Goal: Task Accomplishment & Management: Complete application form

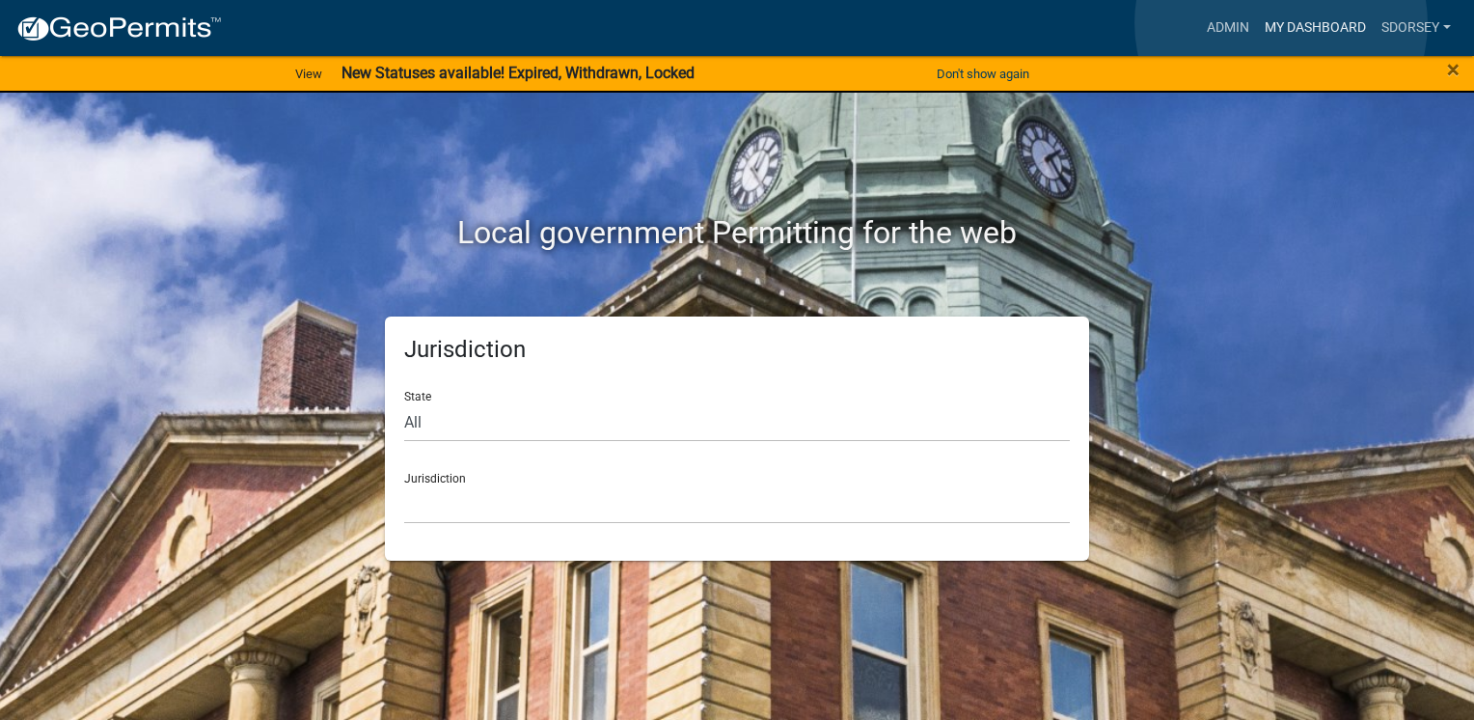
click at [1281, 23] on link "My Dashboard" at bounding box center [1315, 28] width 117 height 37
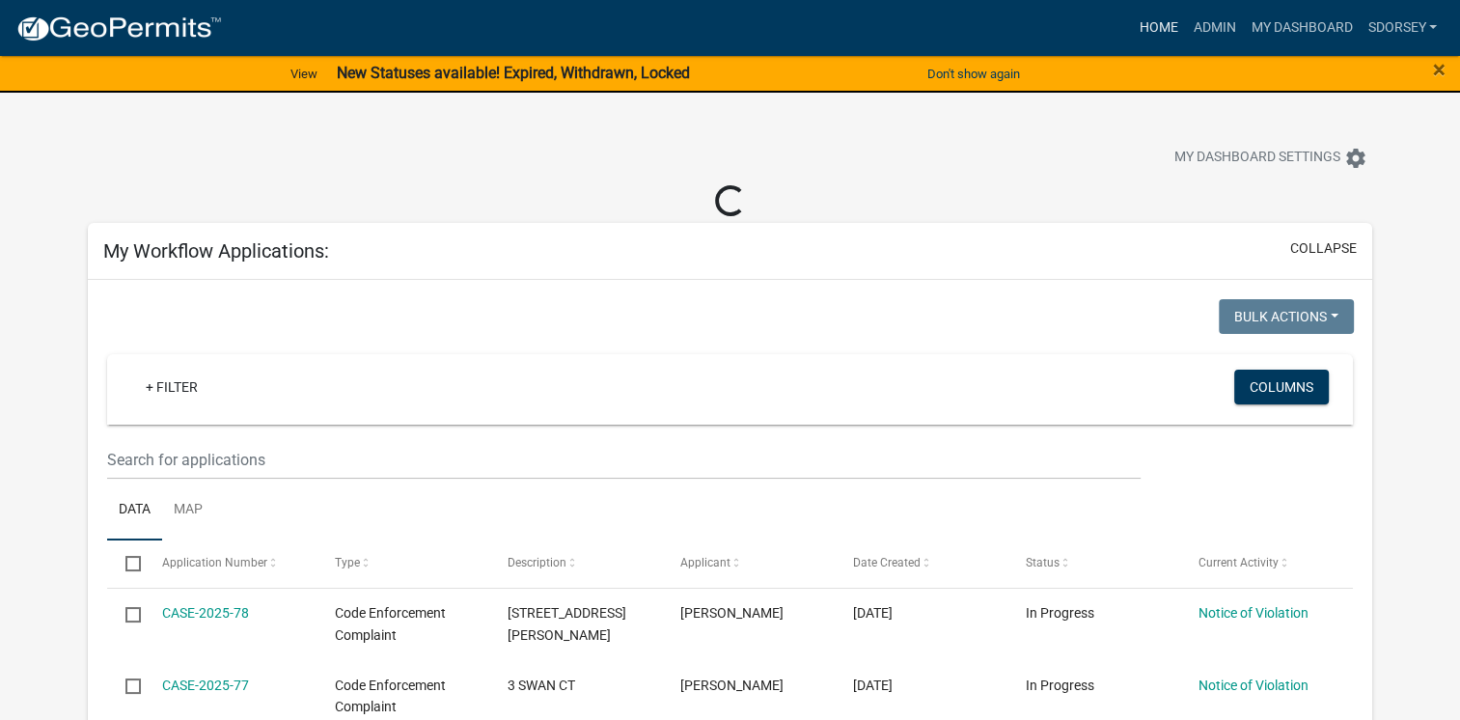
click at [1156, 32] on link "Home" at bounding box center [1158, 28] width 54 height 37
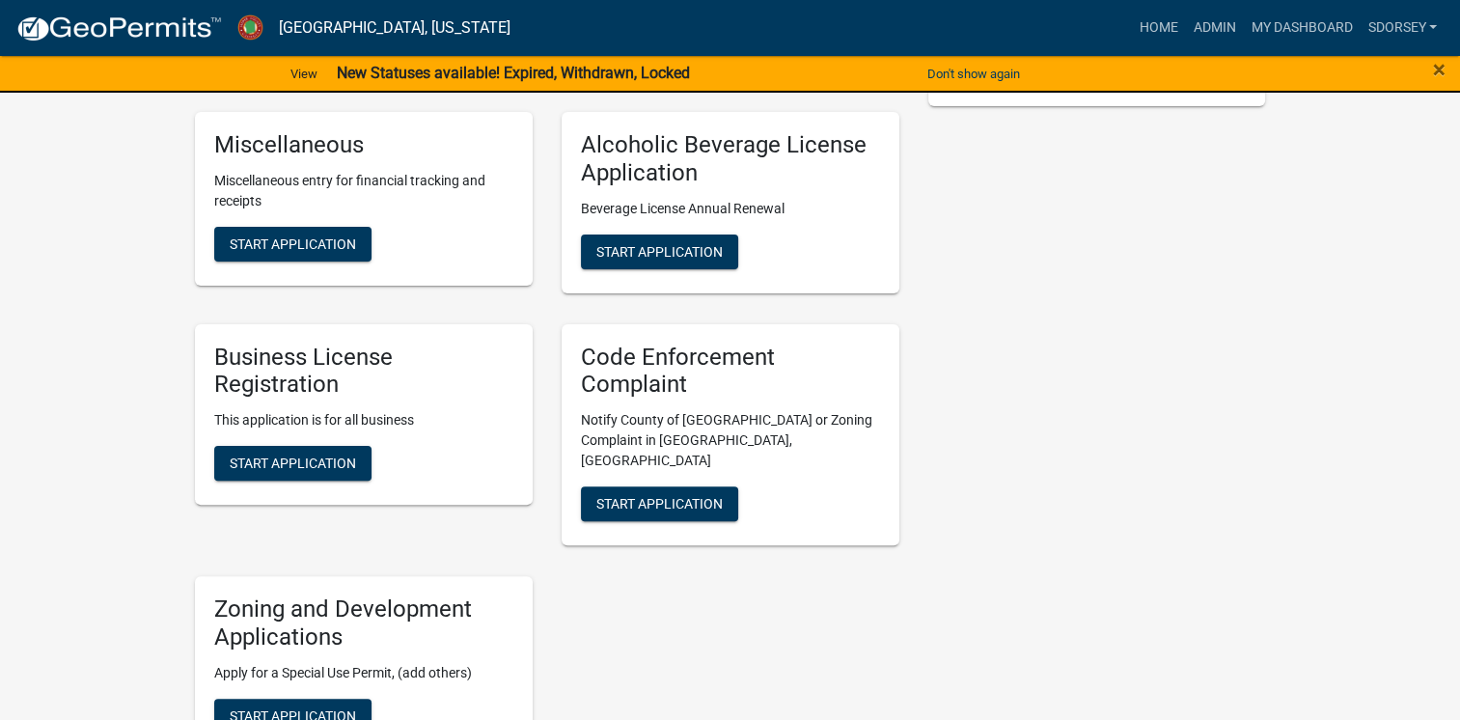
scroll to position [453, 0]
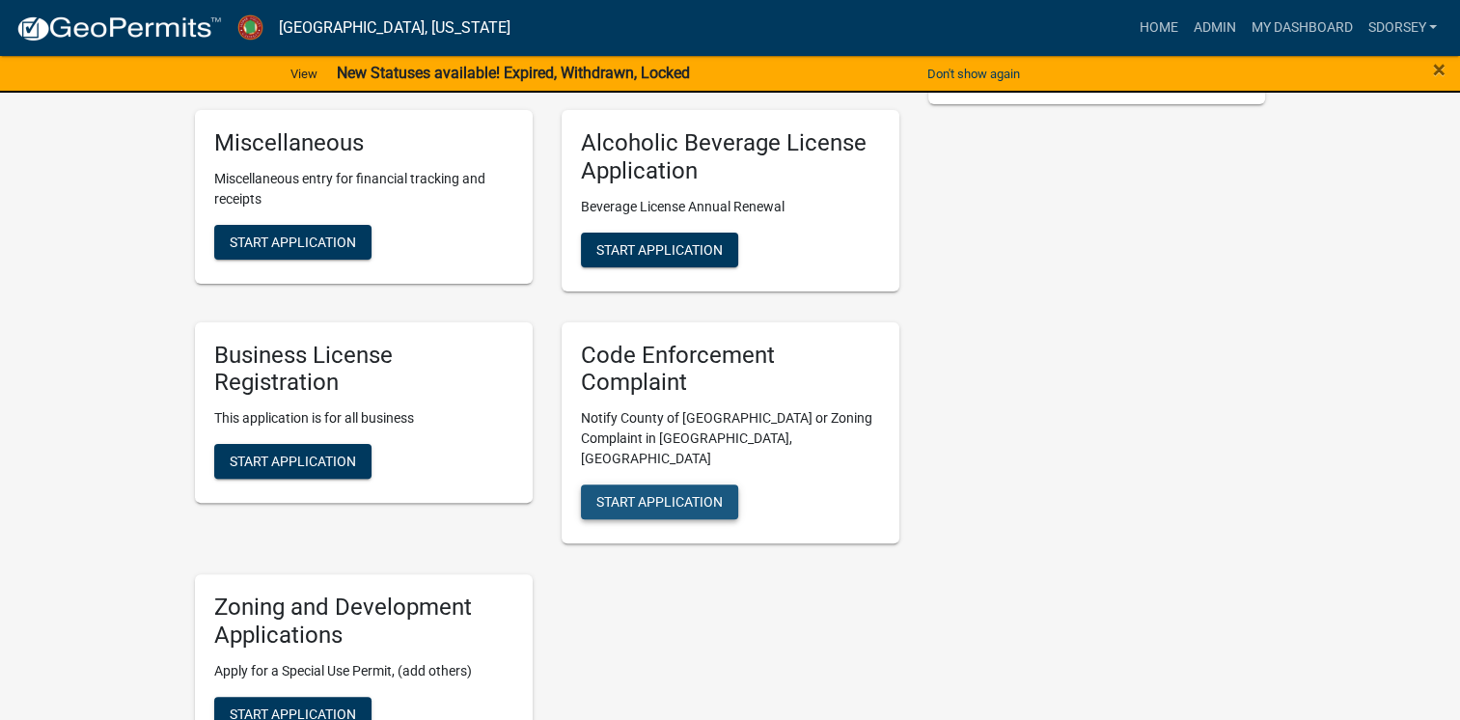
click at [702, 494] on span "Start Application" at bounding box center [659, 501] width 126 height 15
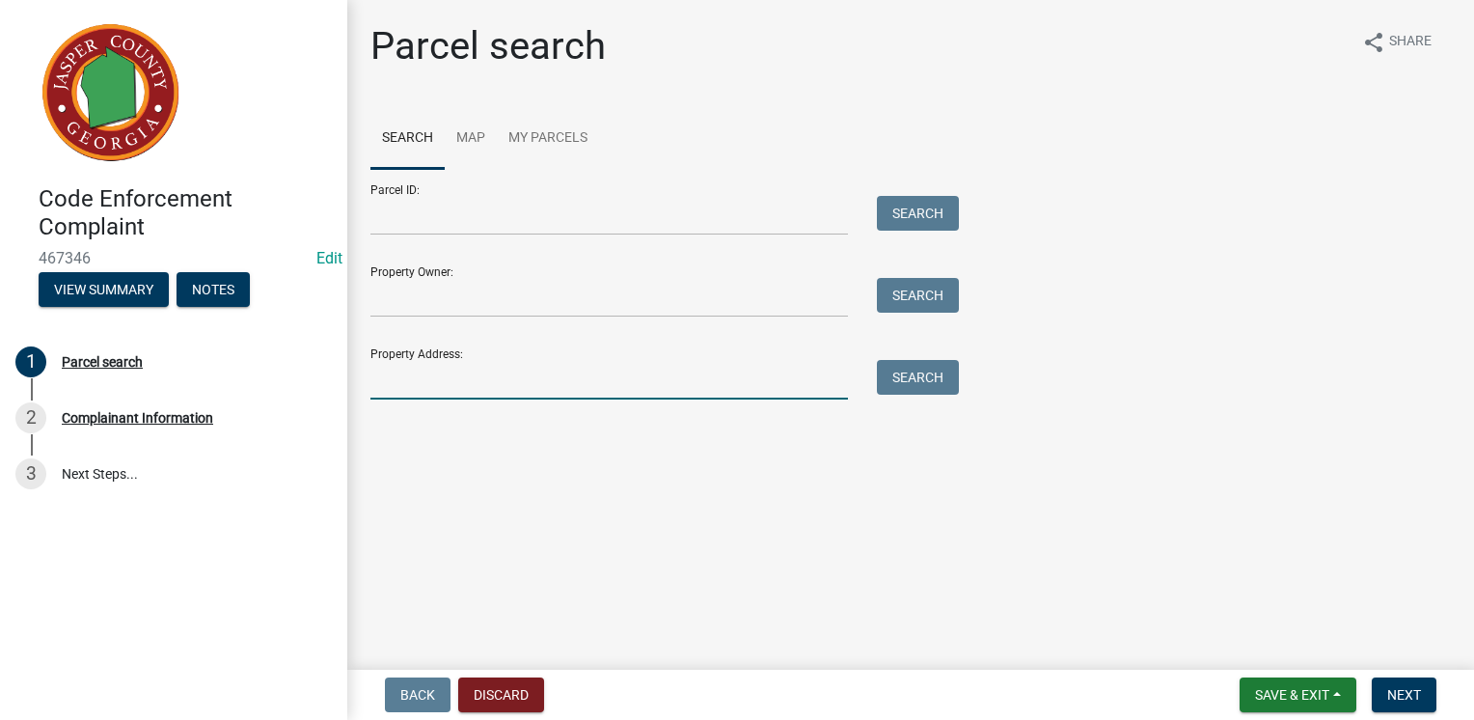
click at [563, 385] on input "Property Address:" at bounding box center [609, 380] width 478 height 40
type input "[STREET_ADDRESS][PERSON_NAME]"
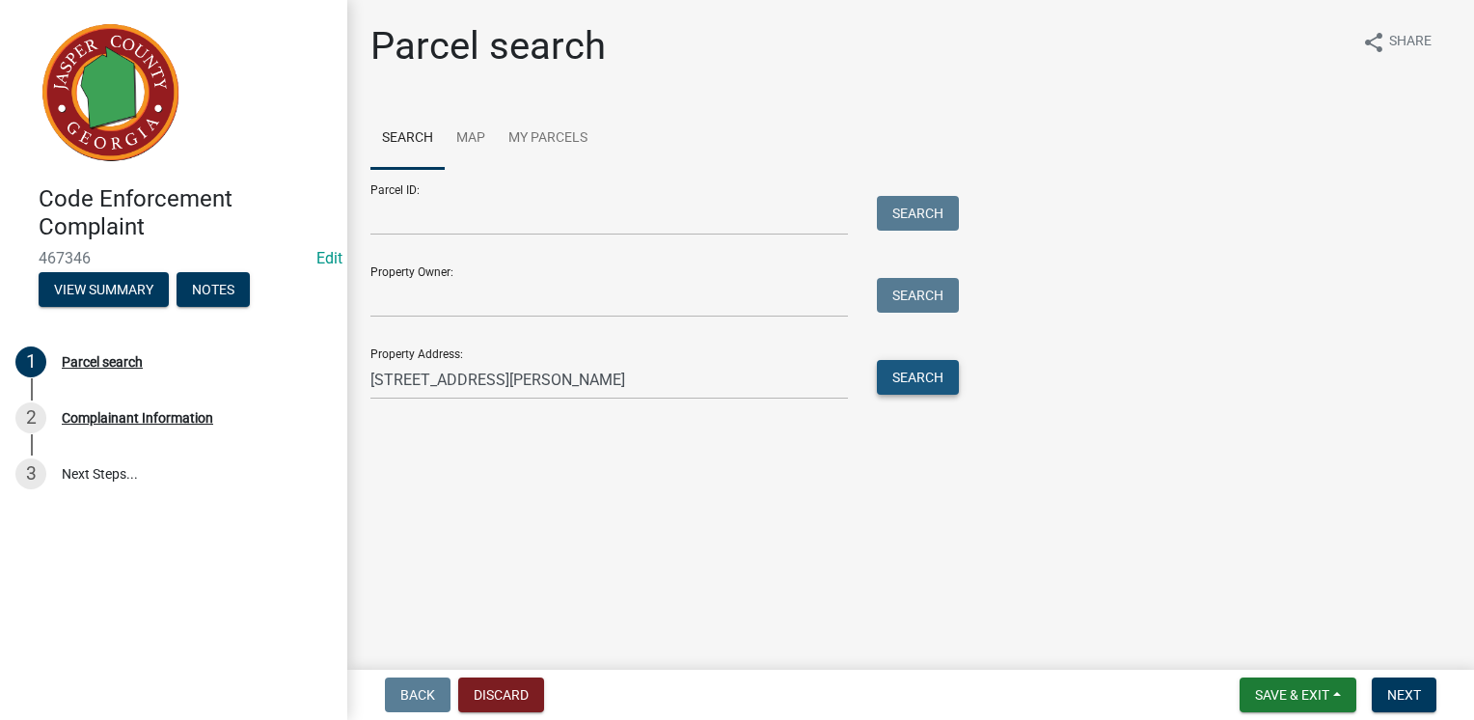
click at [914, 383] on button "Search" at bounding box center [918, 377] width 82 height 35
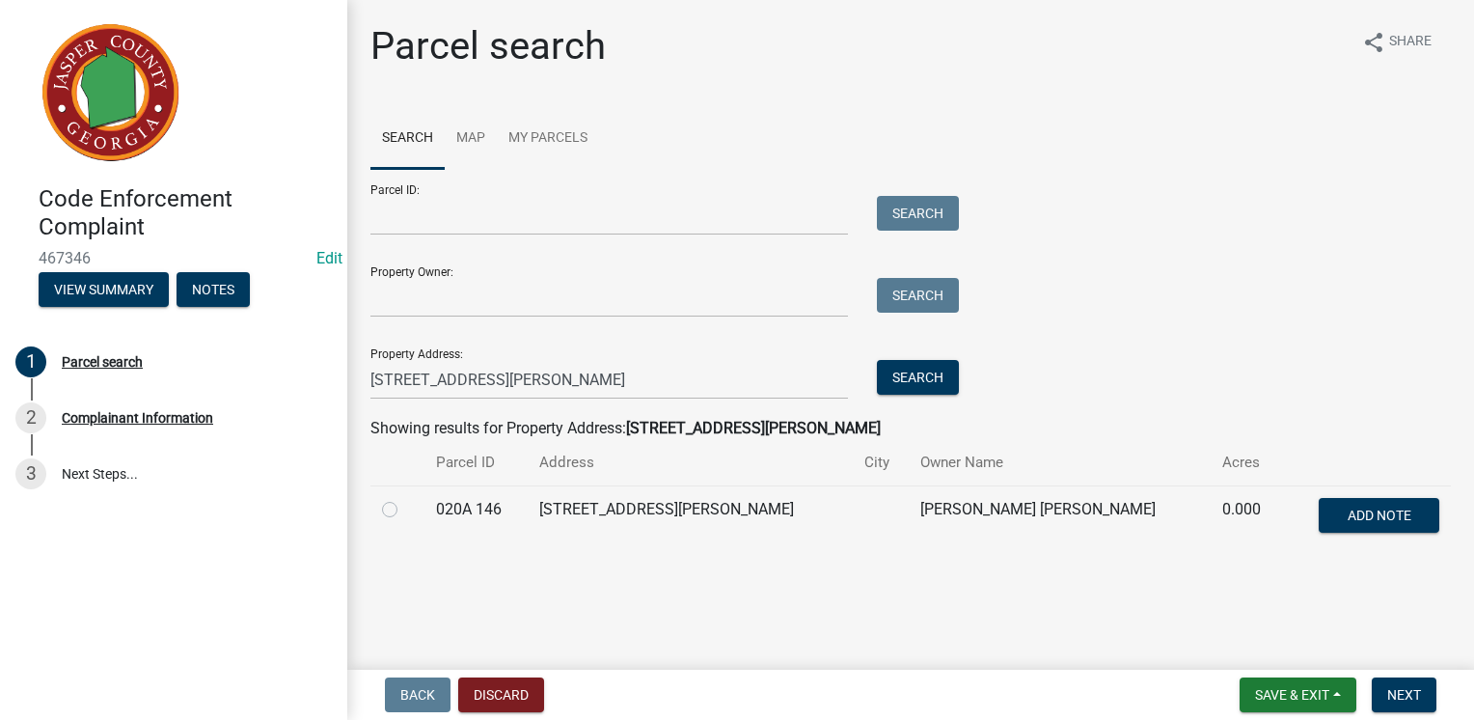
click at [405, 498] on label at bounding box center [405, 498] width 0 height 0
click at [405, 509] on 146 "radio" at bounding box center [411, 504] width 13 height 13
radio 146 "true"
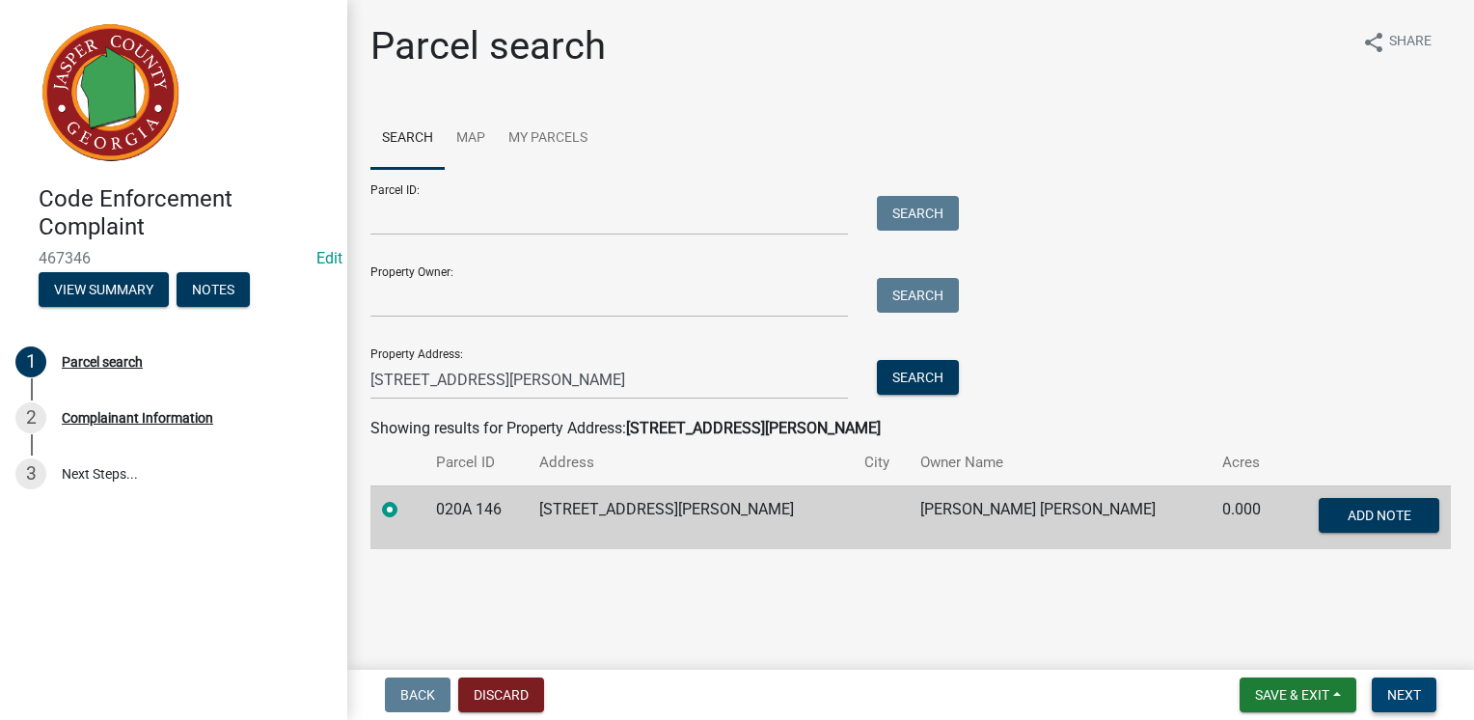
click at [1414, 688] on span "Next" at bounding box center [1404, 694] width 34 height 15
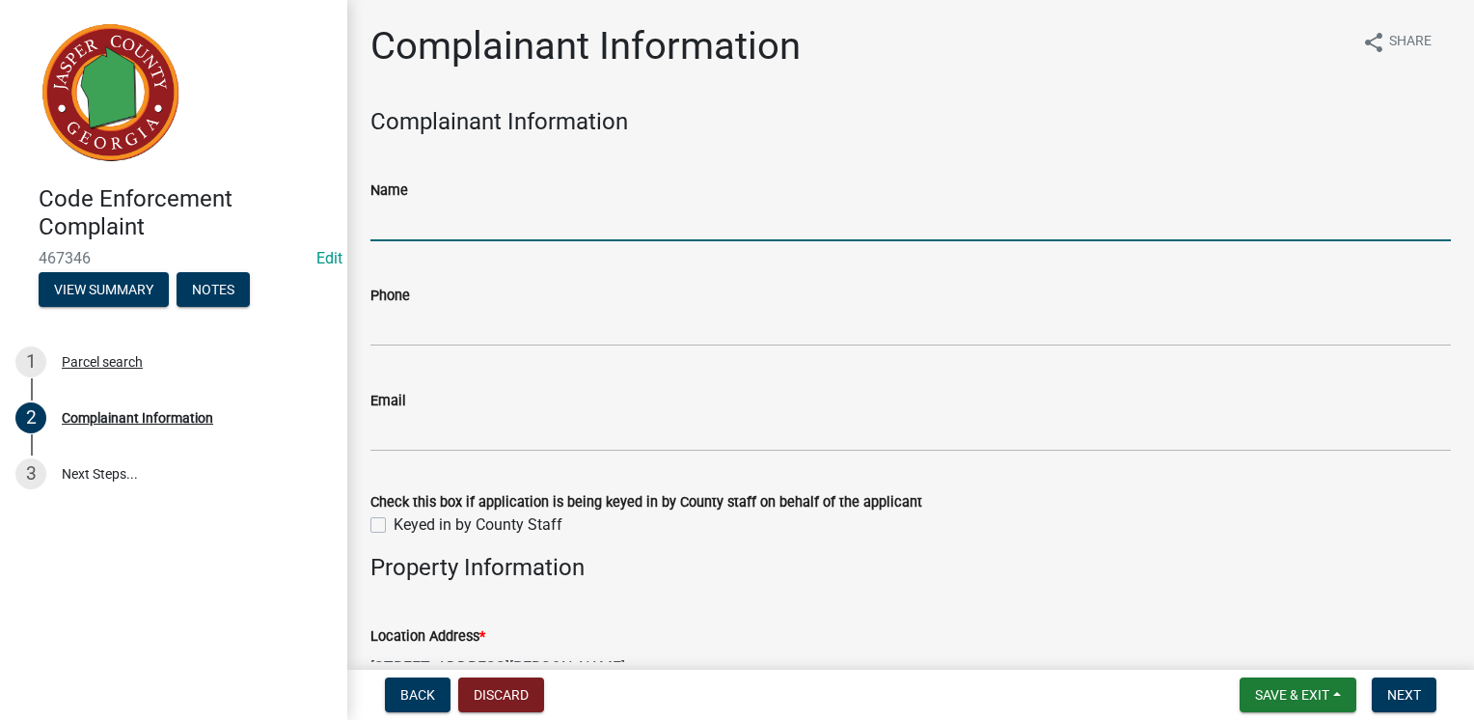
click at [722, 230] on input "Name" at bounding box center [910, 222] width 1081 height 40
type input "[PERSON_NAME] DFCS"
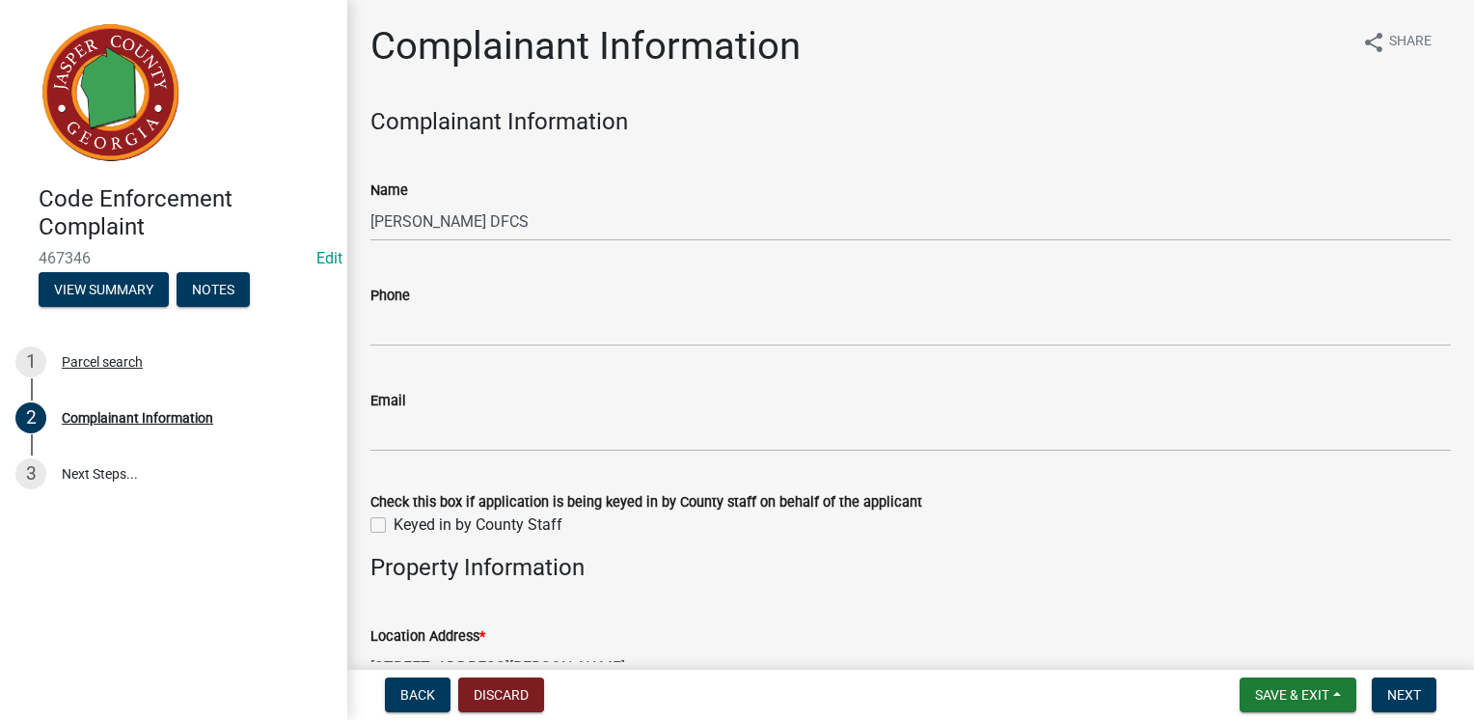
click at [394, 527] on label "Keyed in by County Staff" at bounding box center [478, 524] width 169 height 23
click at [394, 526] on input "Keyed in by County Staff" at bounding box center [400, 519] width 13 height 13
checkbox input "true"
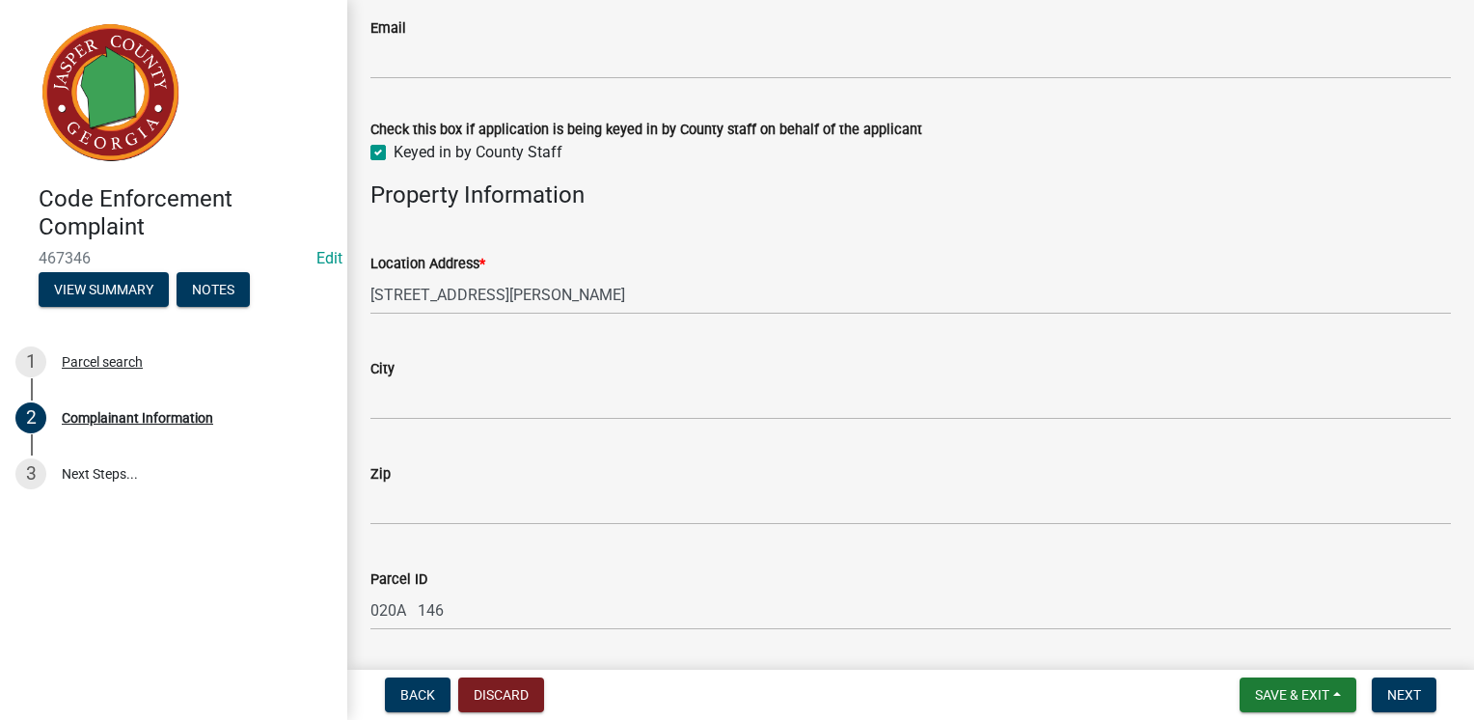
scroll to position [382, 0]
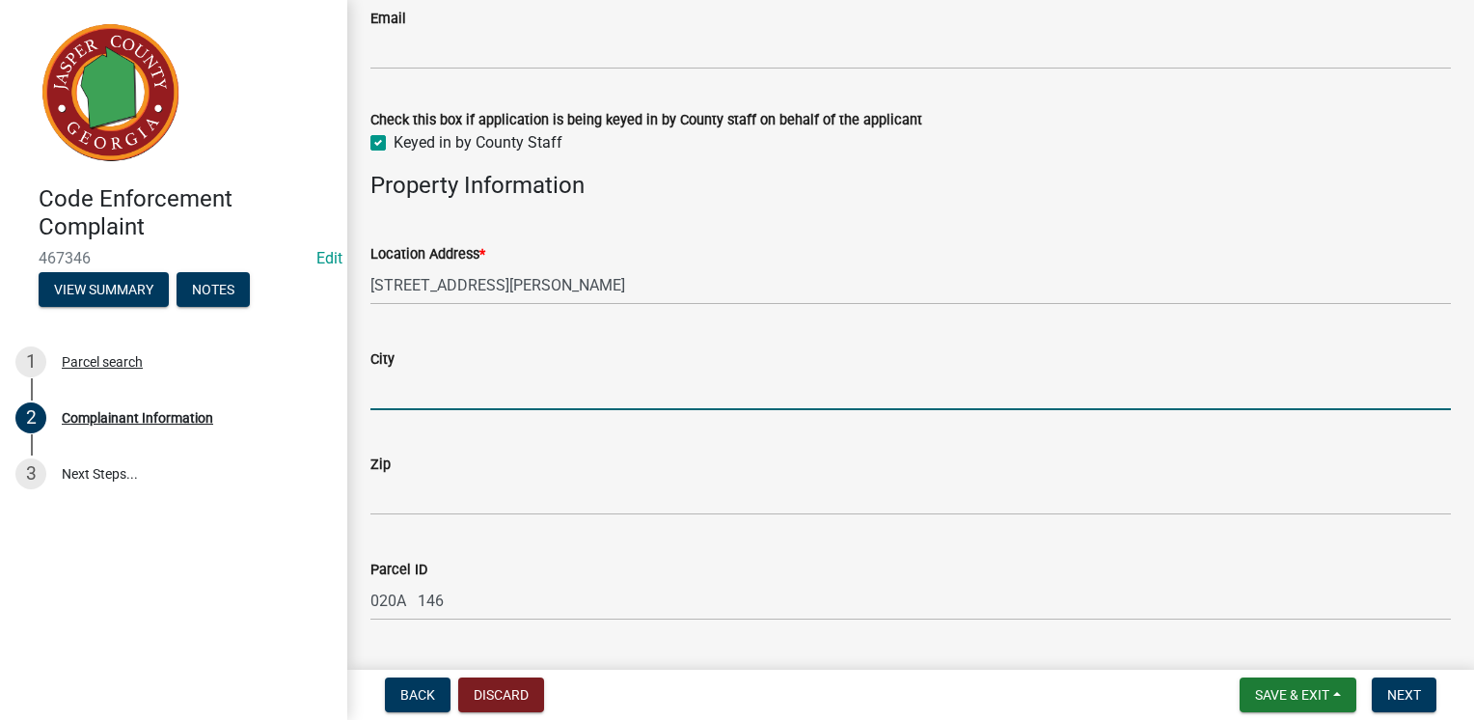
click at [535, 396] on input "City" at bounding box center [910, 390] width 1081 height 40
type input "Monticello"
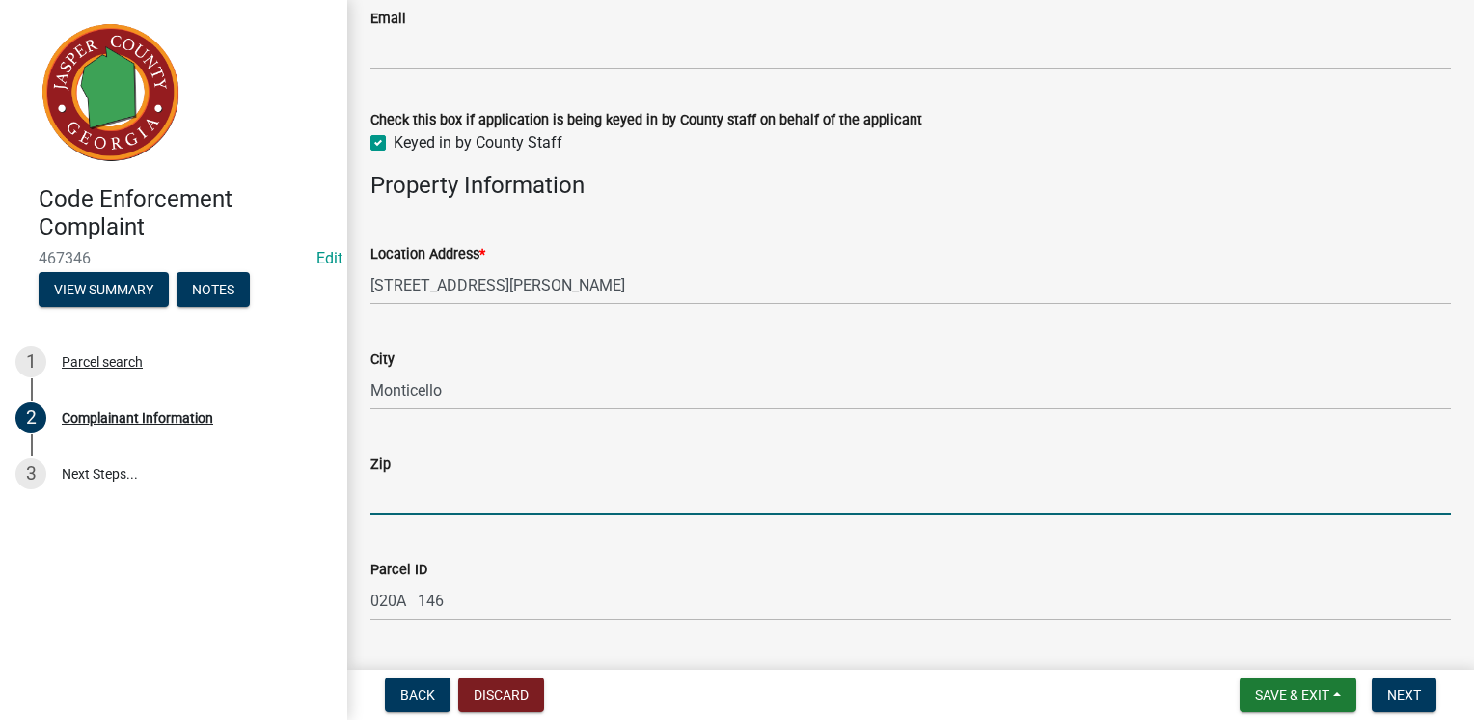
click at [509, 500] on input "Zip" at bounding box center [910, 496] width 1081 height 40
type input "31064"
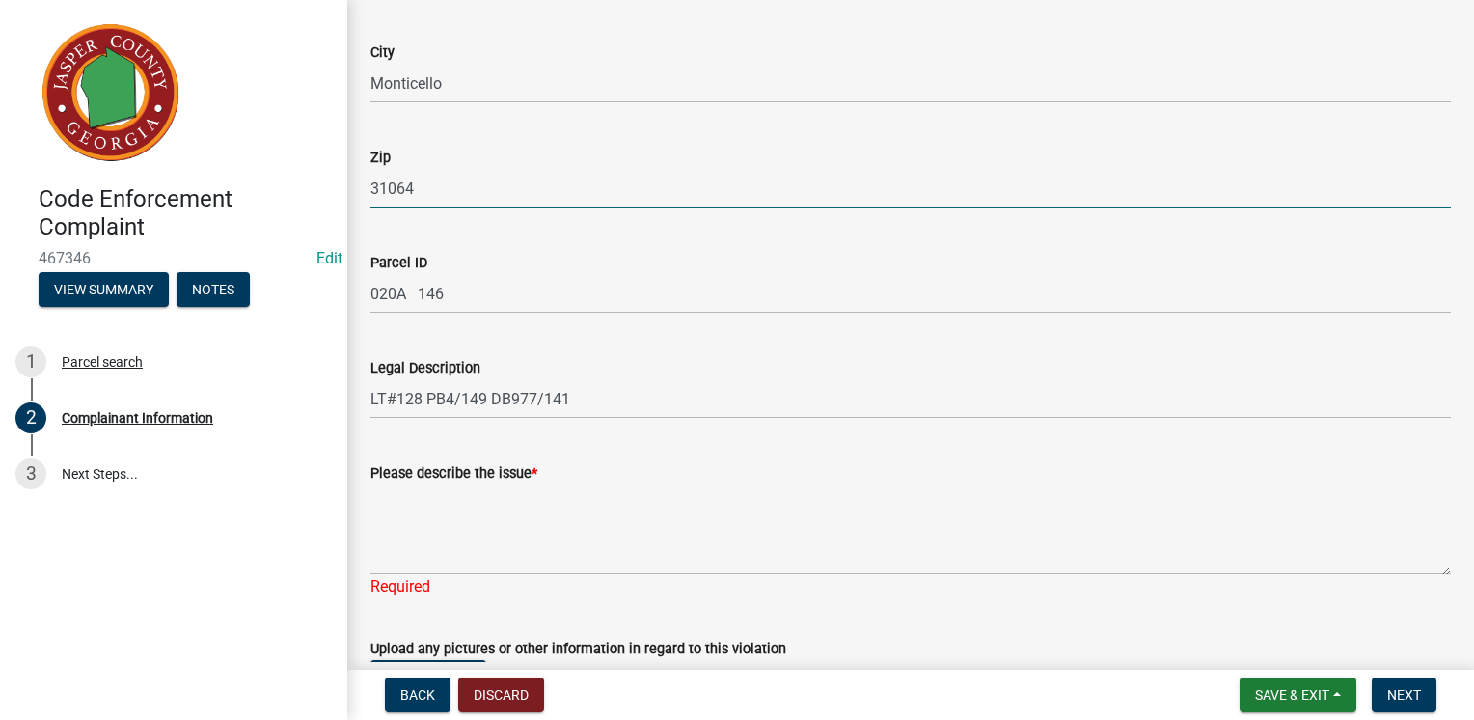
scroll to position [691, 0]
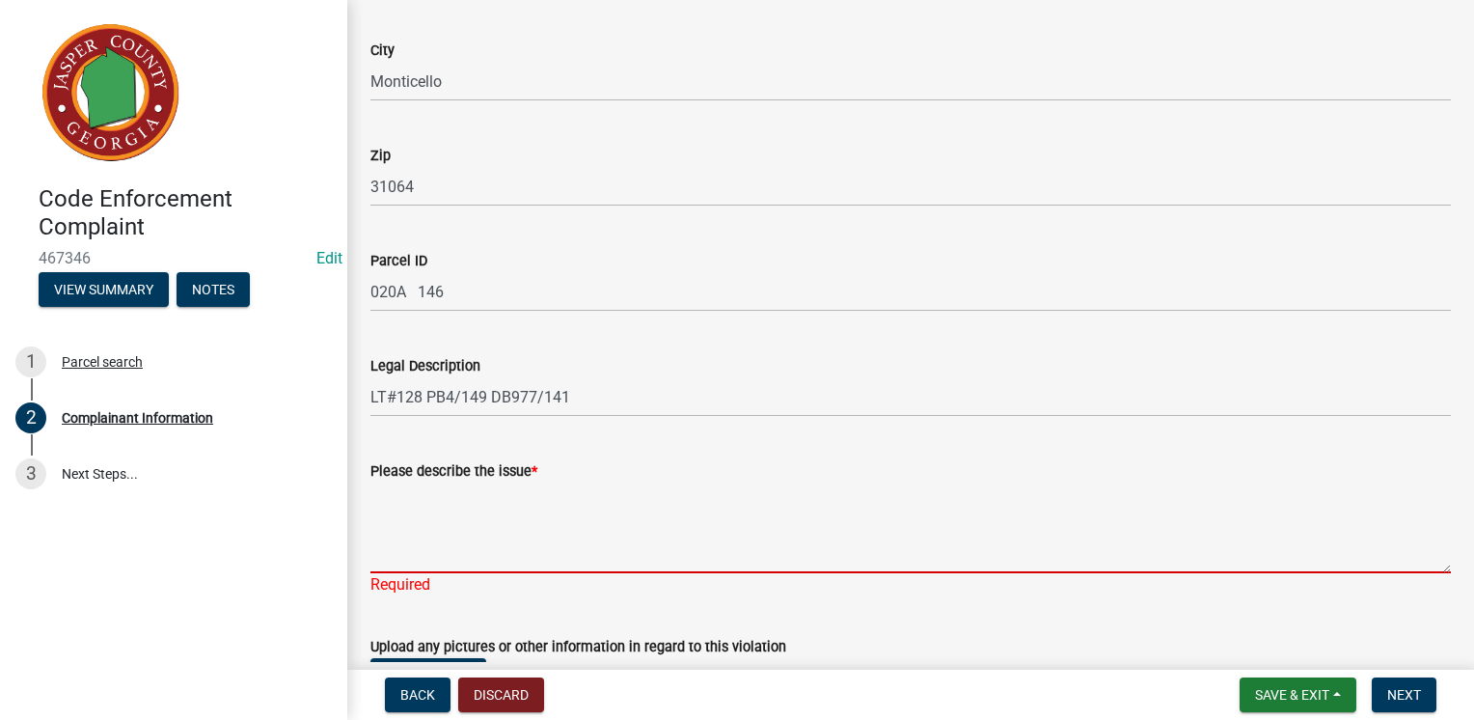
click at [578, 527] on textarea "Please describe the issue *" at bounding box center [910, 527] width 1081 height 91
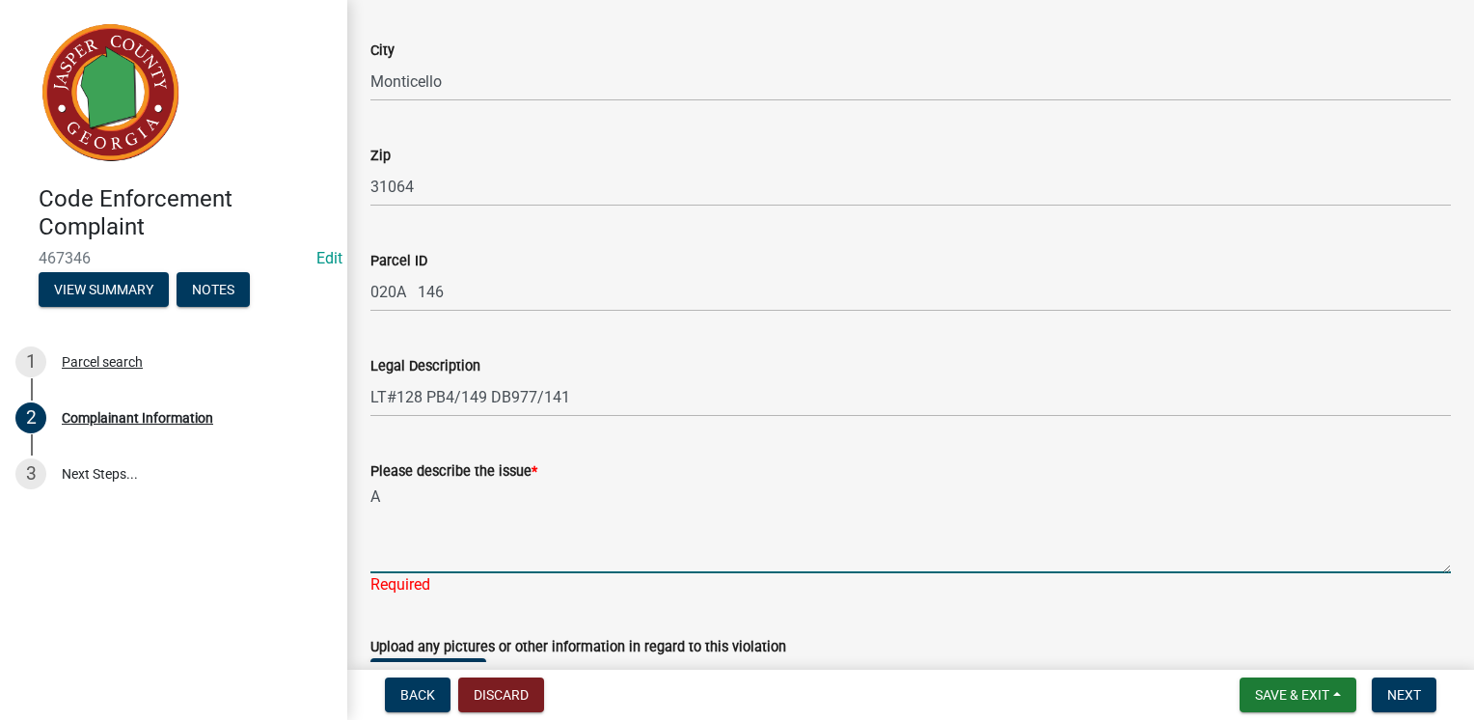
click at [578, 527] on textarea "A" at bounding box center [910, 527] width 1081 height 91
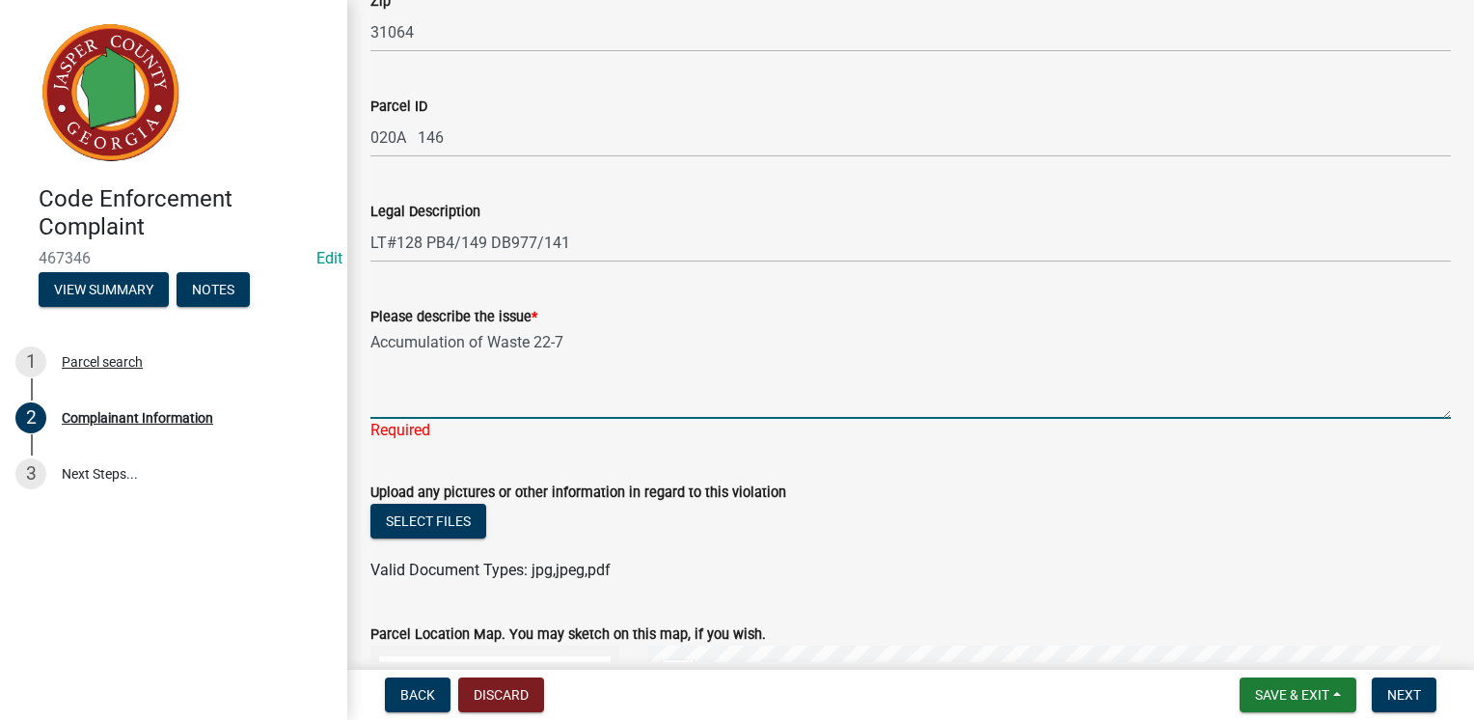
scroll to position [847, 0]
click at [511, 403] on textarea "Accumulation of Waste 22-7" at bounding box center [910, 371] width 1081 height 91
type textarea "Accumulation of Waste 22-7"
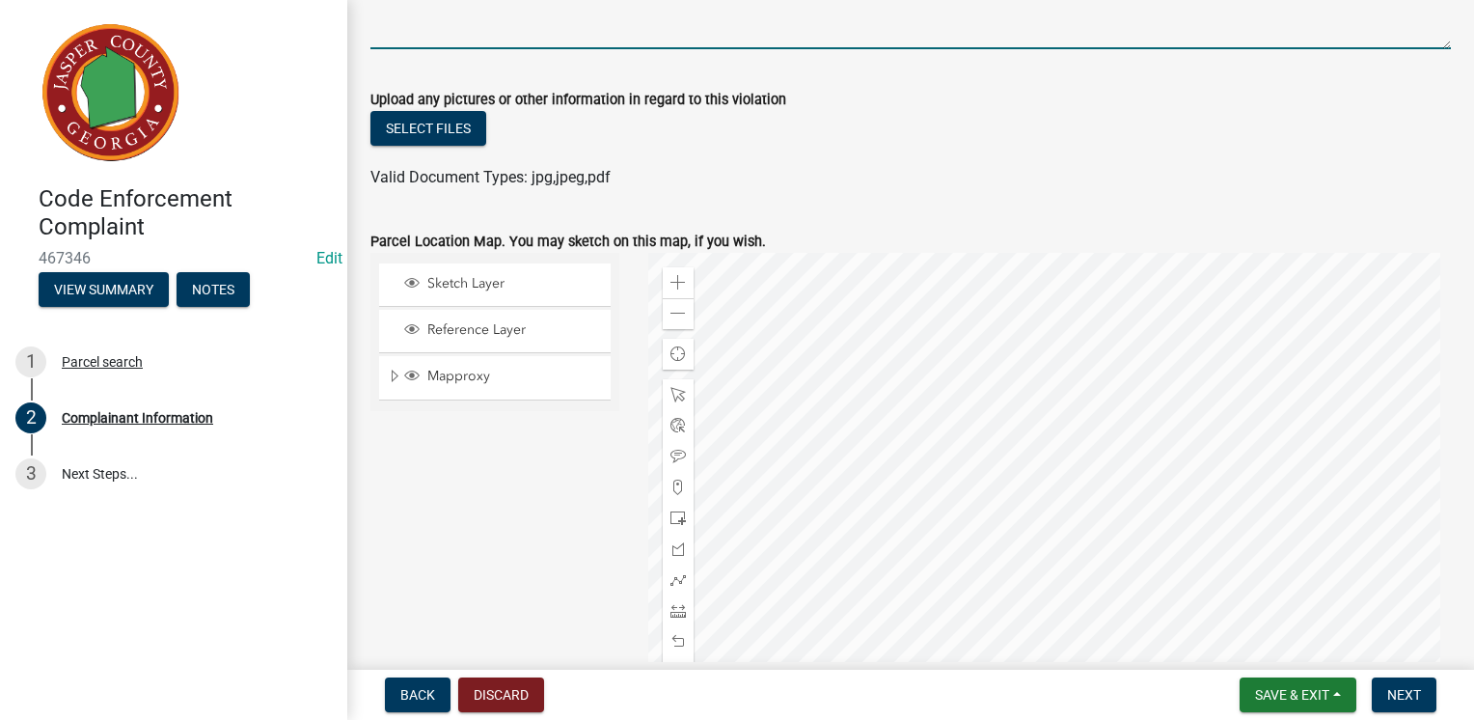
scroll to position [1457, 0]
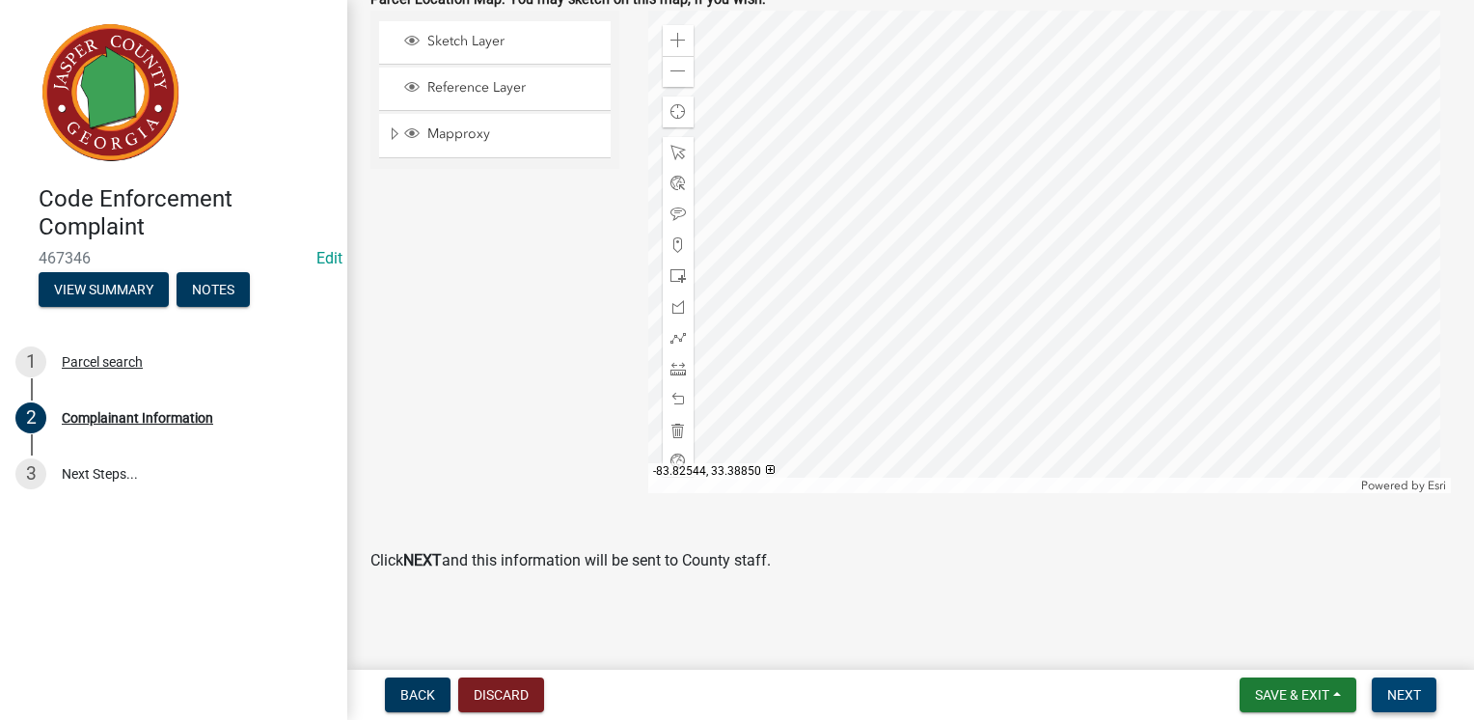
click at [1410, 689] on span "Next" at bounding box center [1404, 694] width 34 height 15
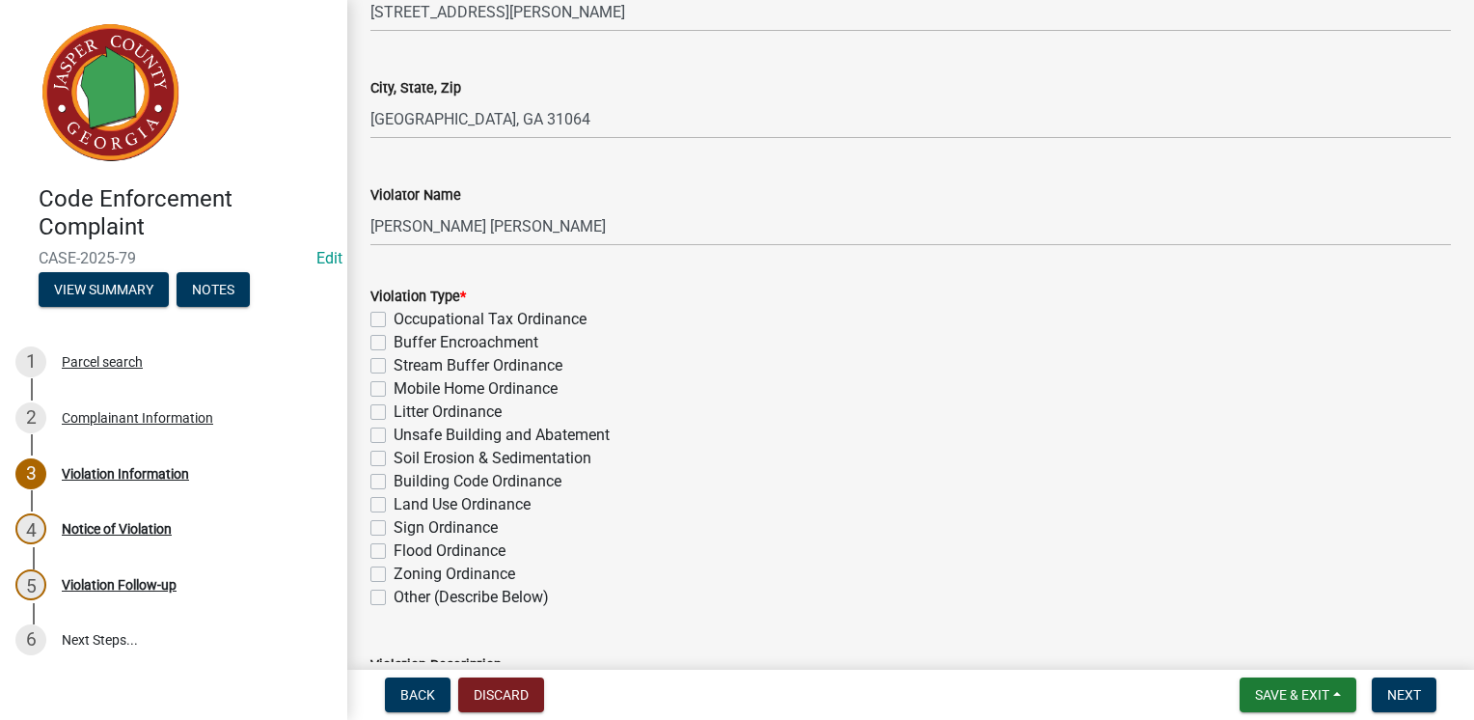
scroll to position [178, 0]
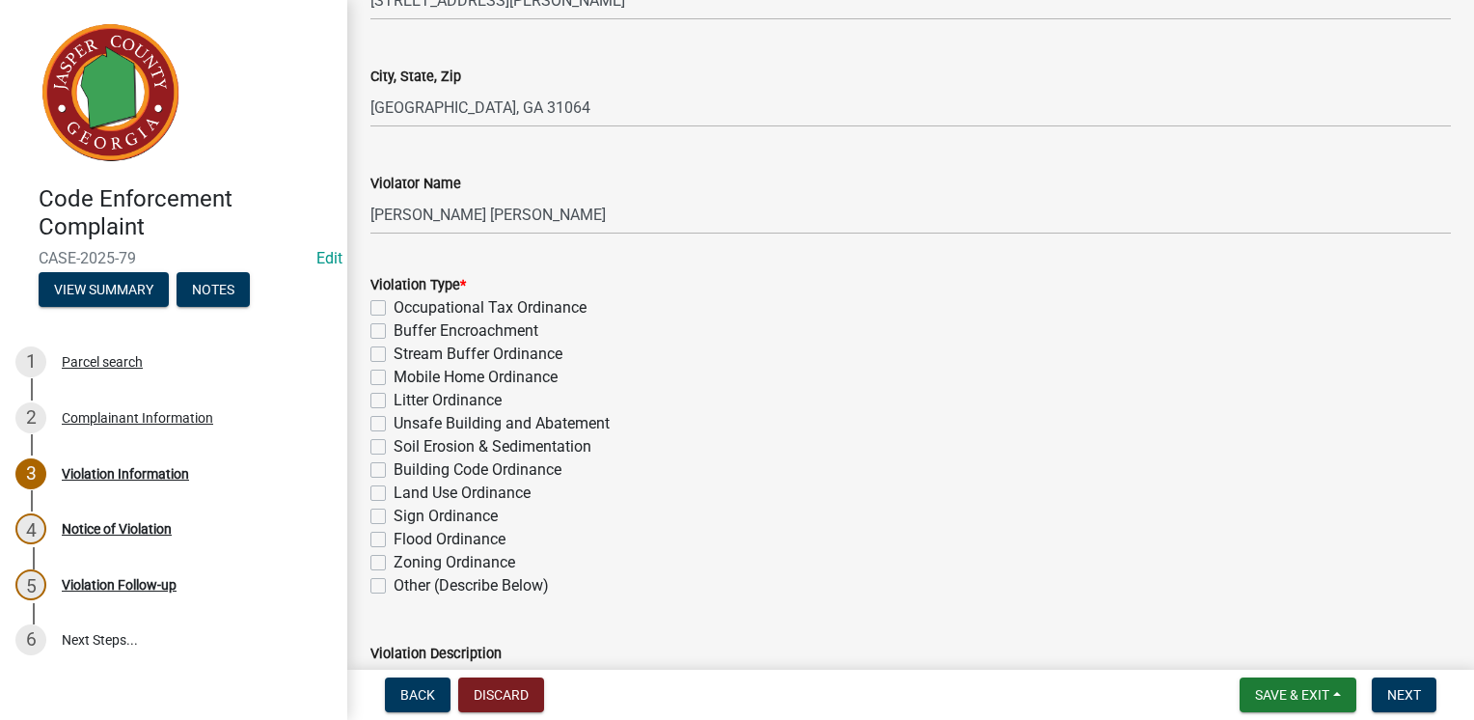
click at [394, 589] on label "Other (Describe Below)" at bounding box center [471, 585] width 155 height 23
click at [394, 587] on input "Other (Describe Below)" at bounding box center [400, 580] width 13 height 13
checkbox input "true"
checkbox input "false"
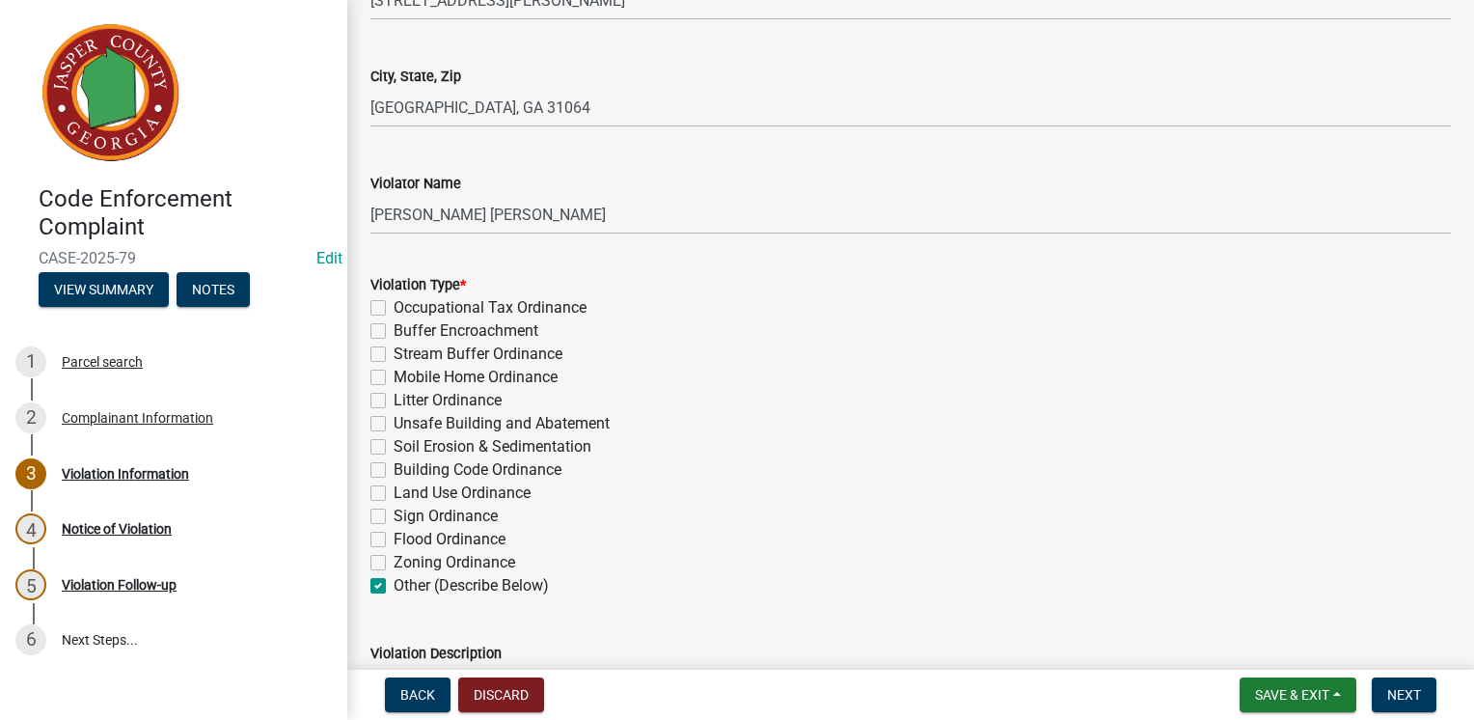
checkbox input "false"
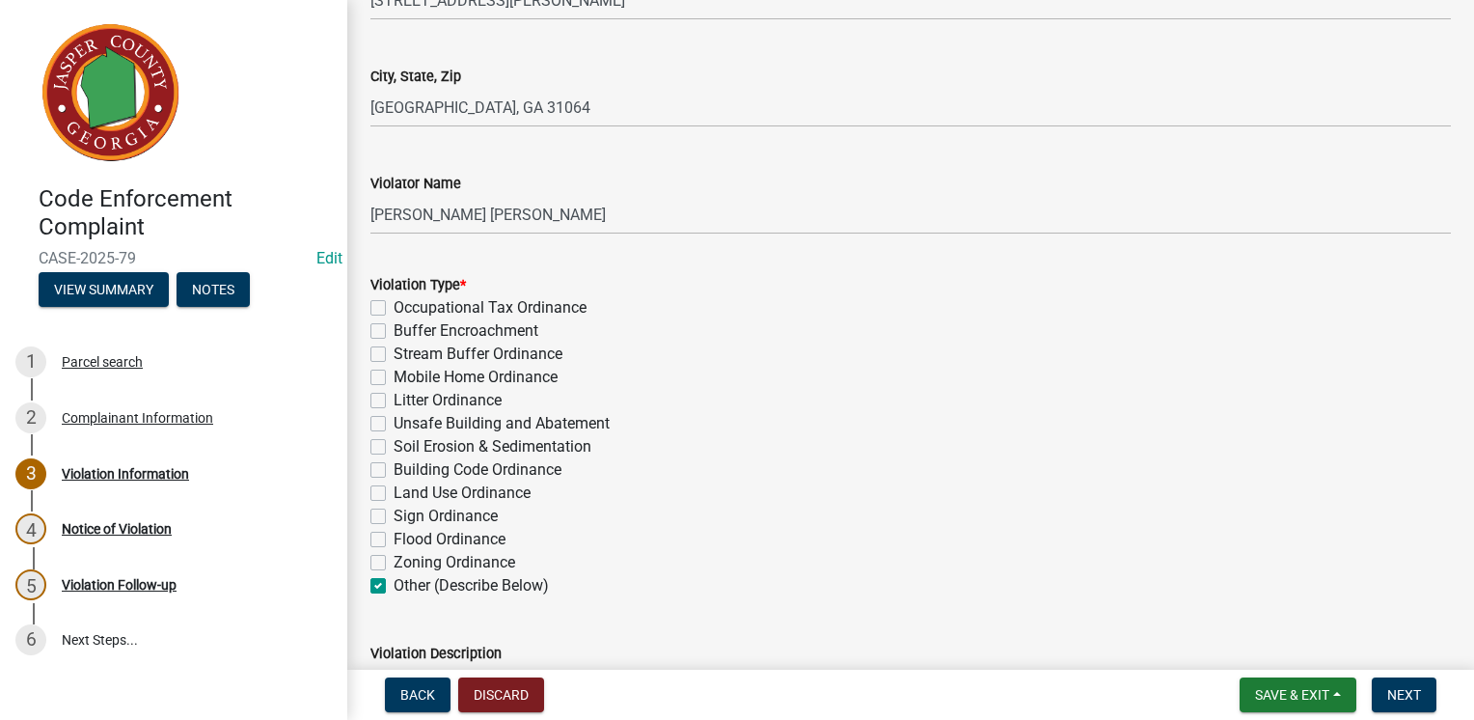
checkbox input "false"
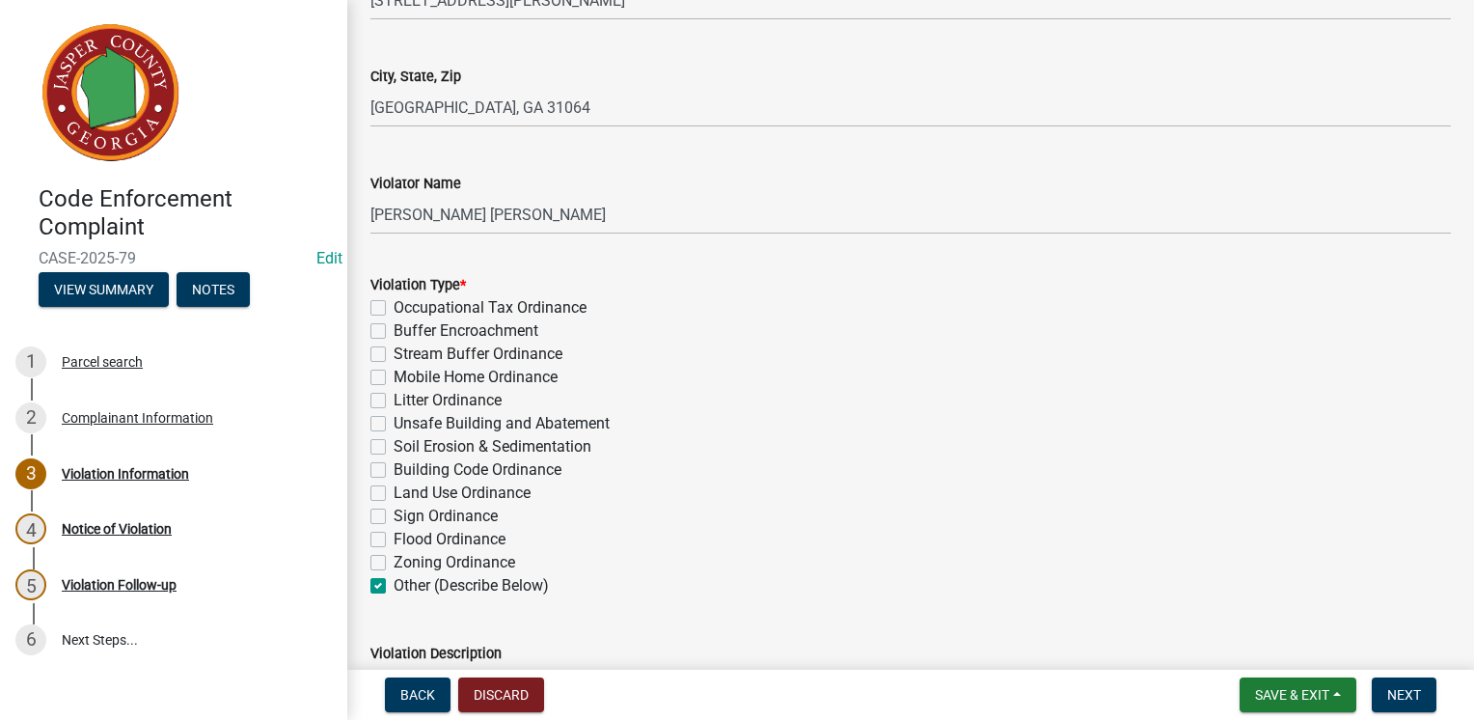
checkbox input "true"
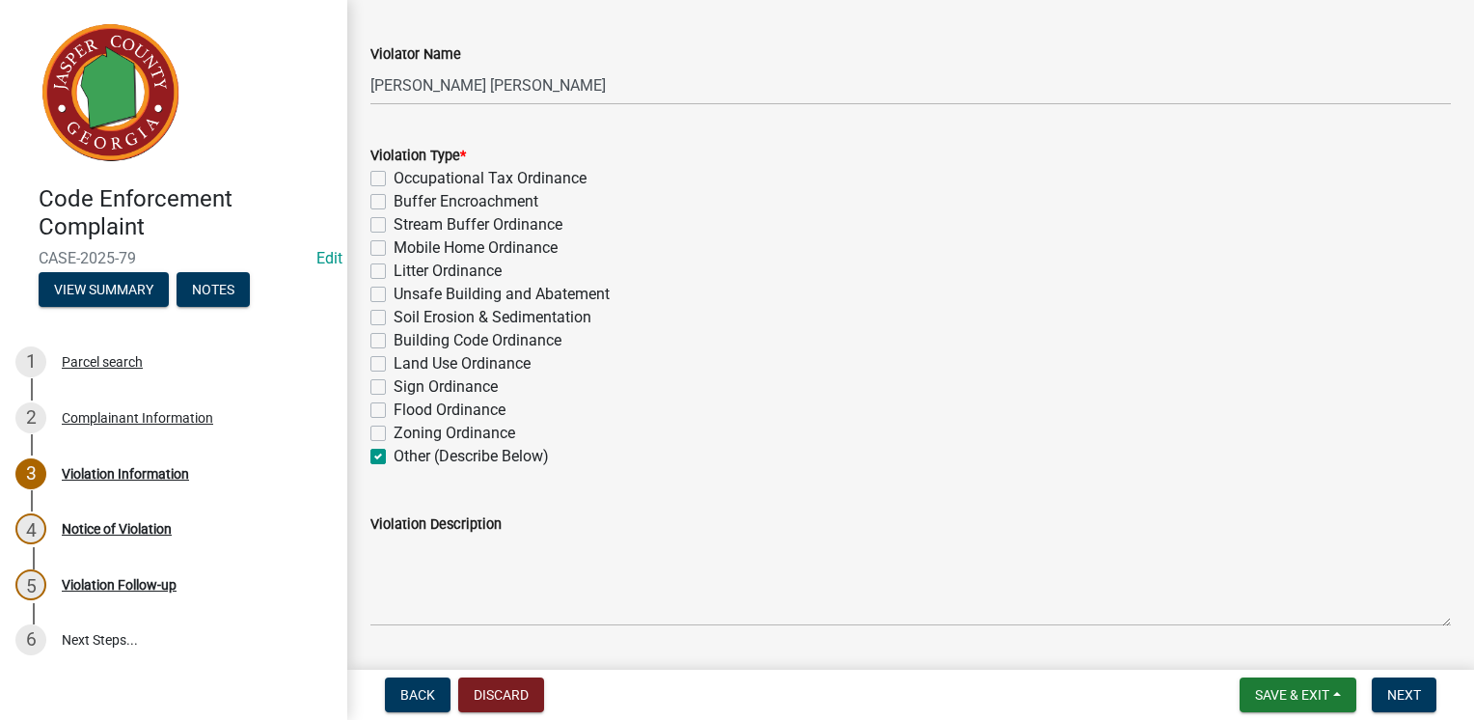
scroll to position [313, 0]
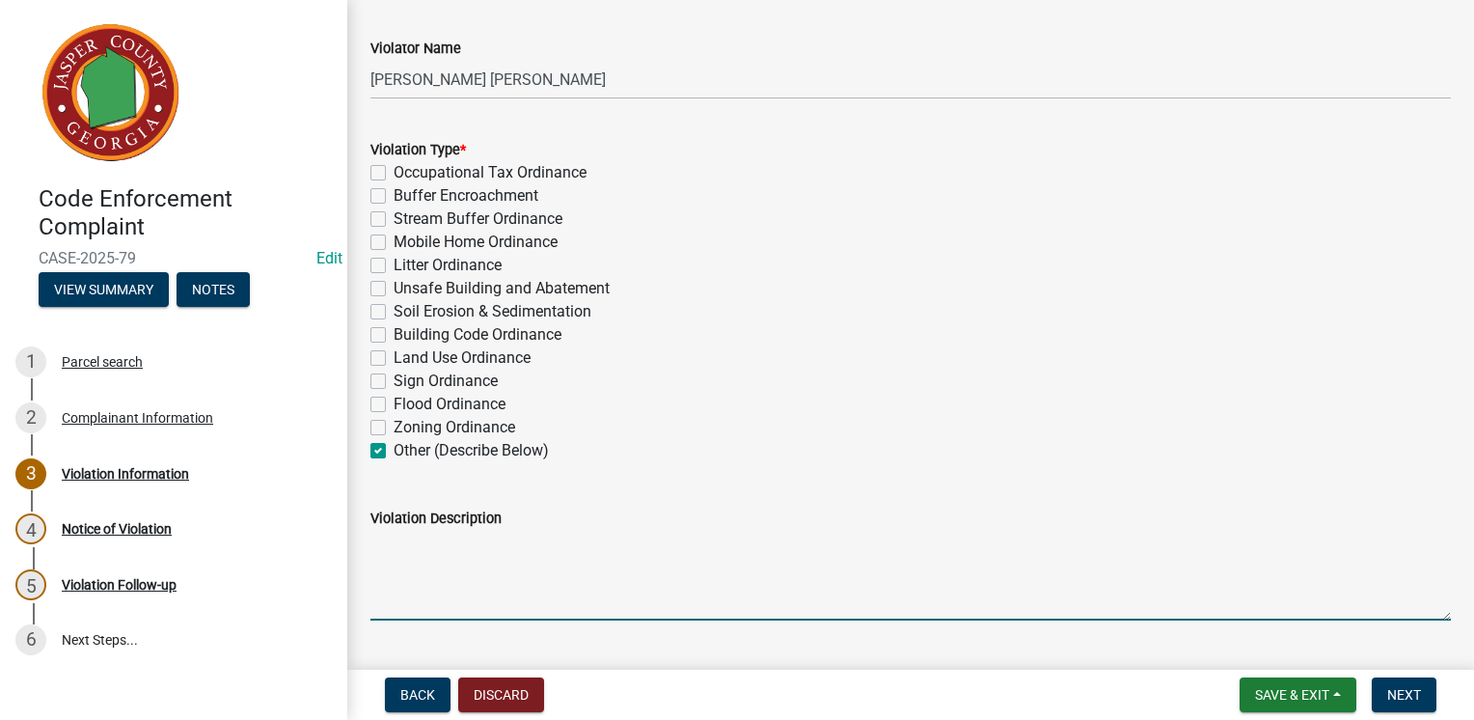
click at [608, 581] on textarea "Violation Description" at bounding box center [910, 575] width 1081 height 91
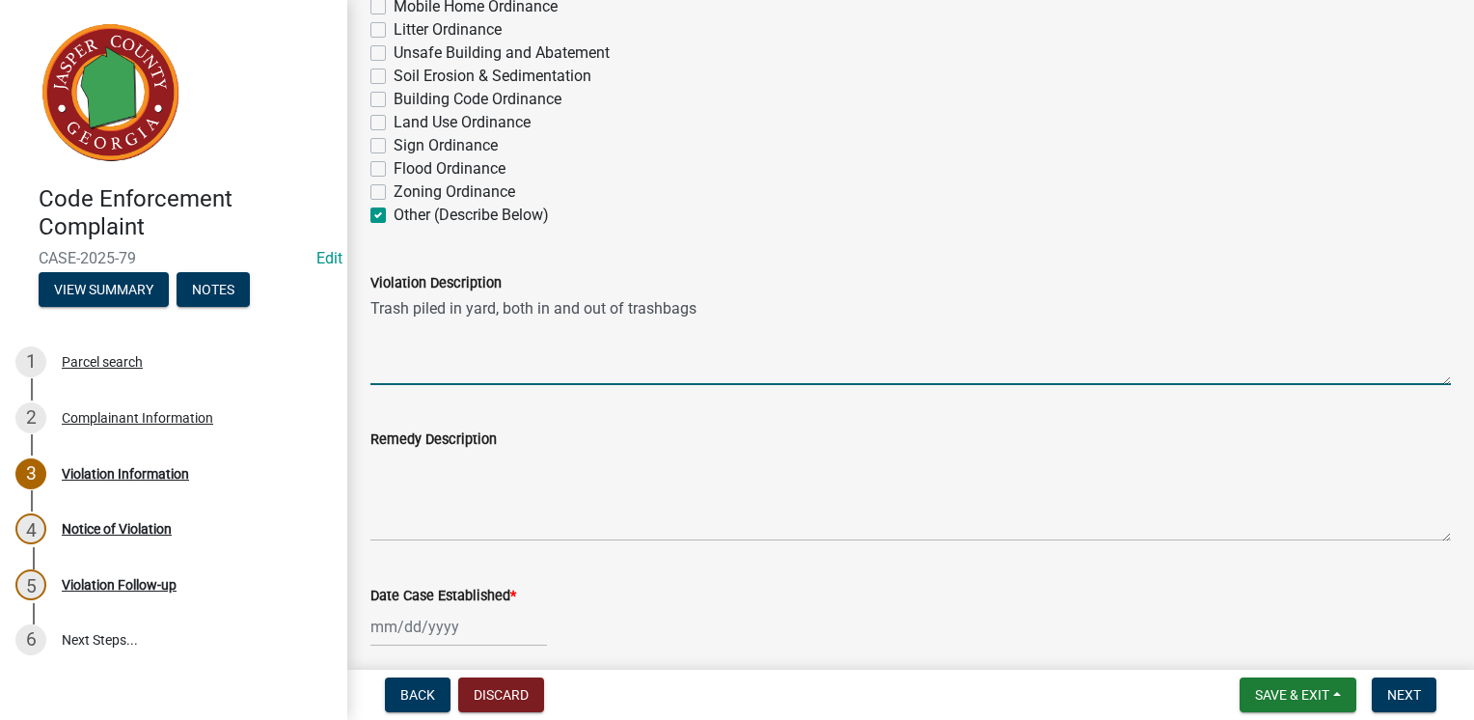
scroll to position [551, 0]
type textarea "Trash piled in yard, both in and out of trash bags"
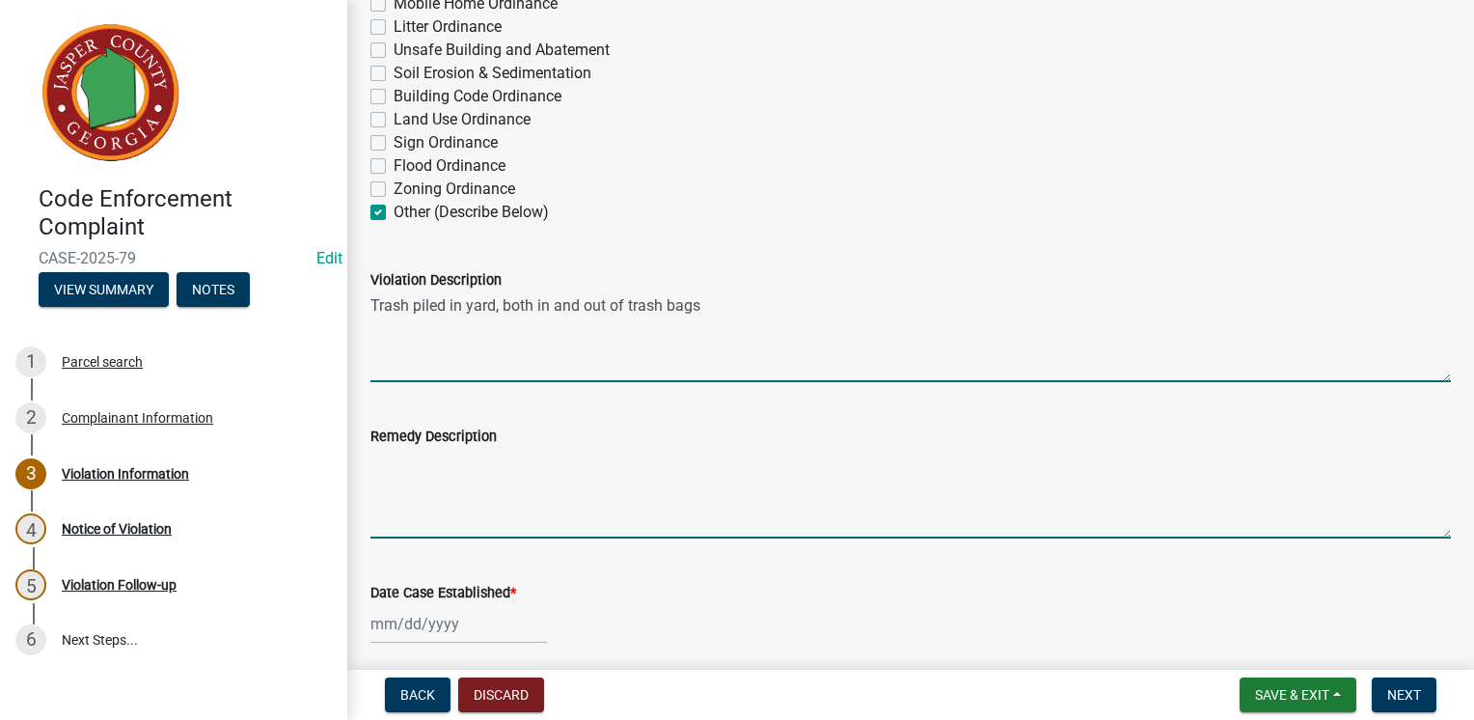
click at [590, 519] on textarea "Remedy Description" at bounding box center [910, 493] width 1081 height 91
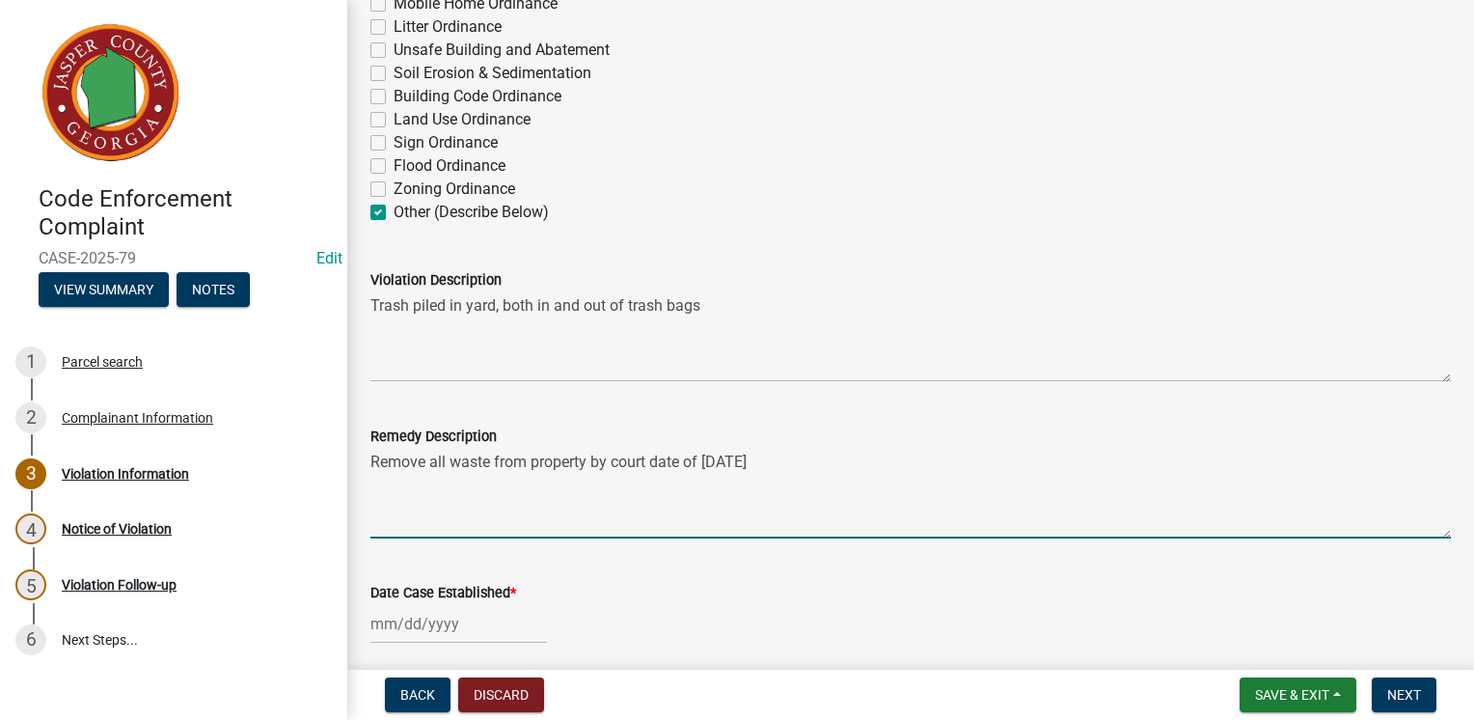
type textarea "Remove all waste from property by court date of [DATE]"
click at [484, 616] on div at bounding box center [458, 624] width 177 height 40
select select "8"
select select "2025"
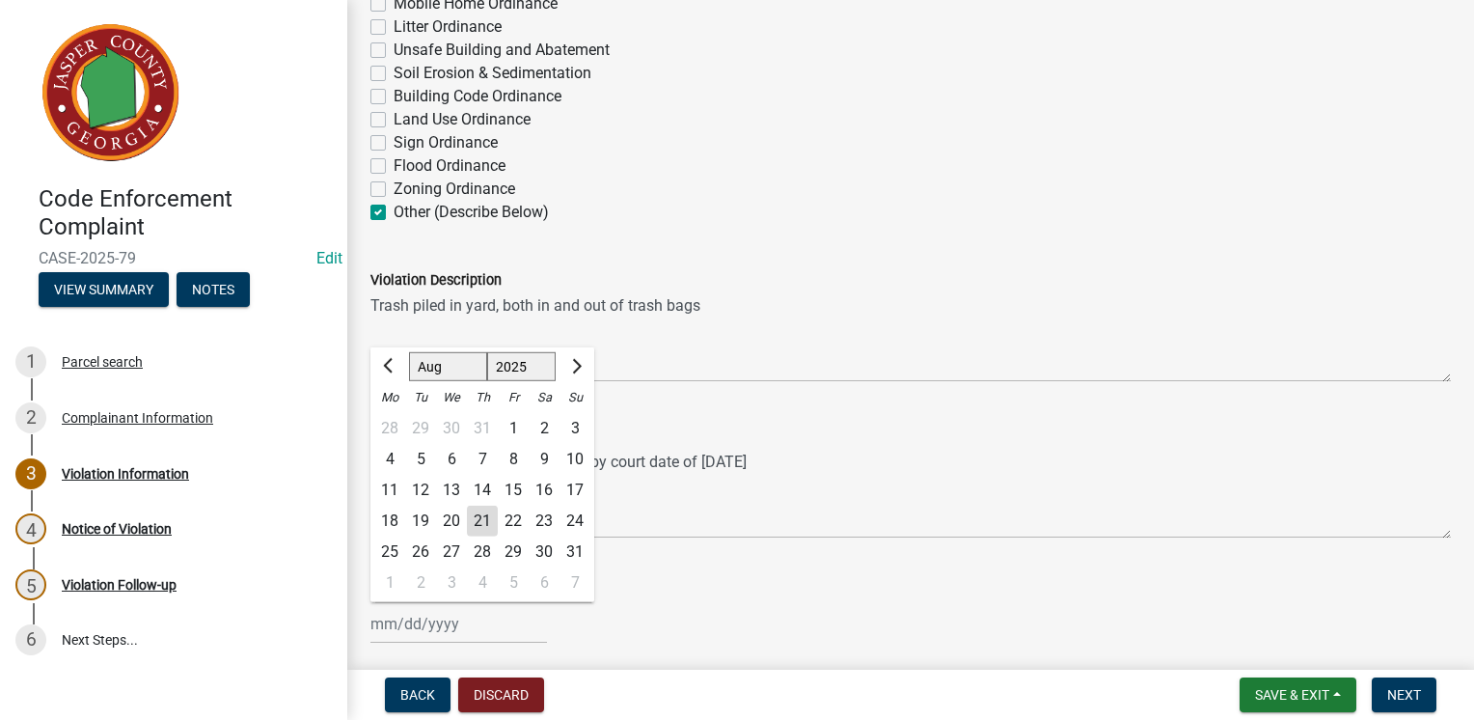
click at [482, 523] on div "21" at bounding box center [482, 521] width 31 height 31
type input "[DATE]"
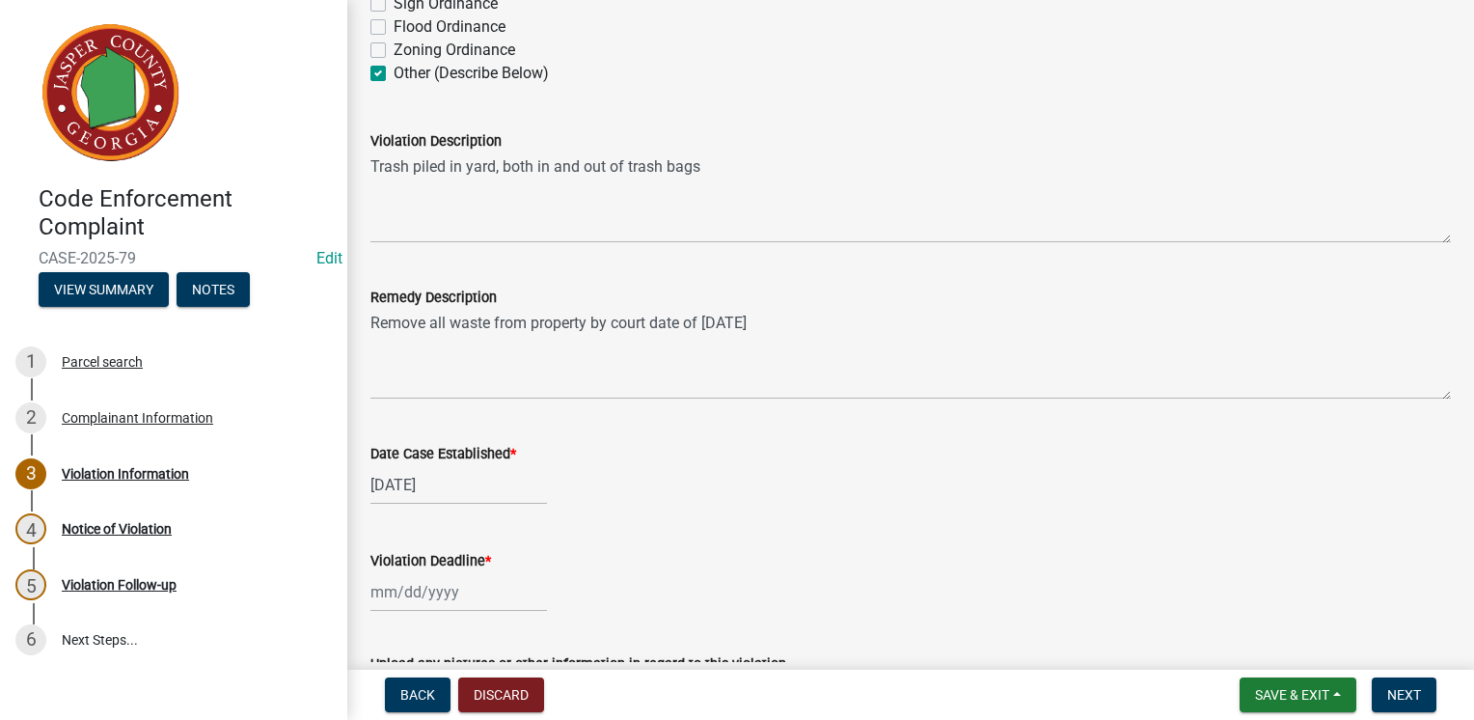
scroll to position [756, 0]
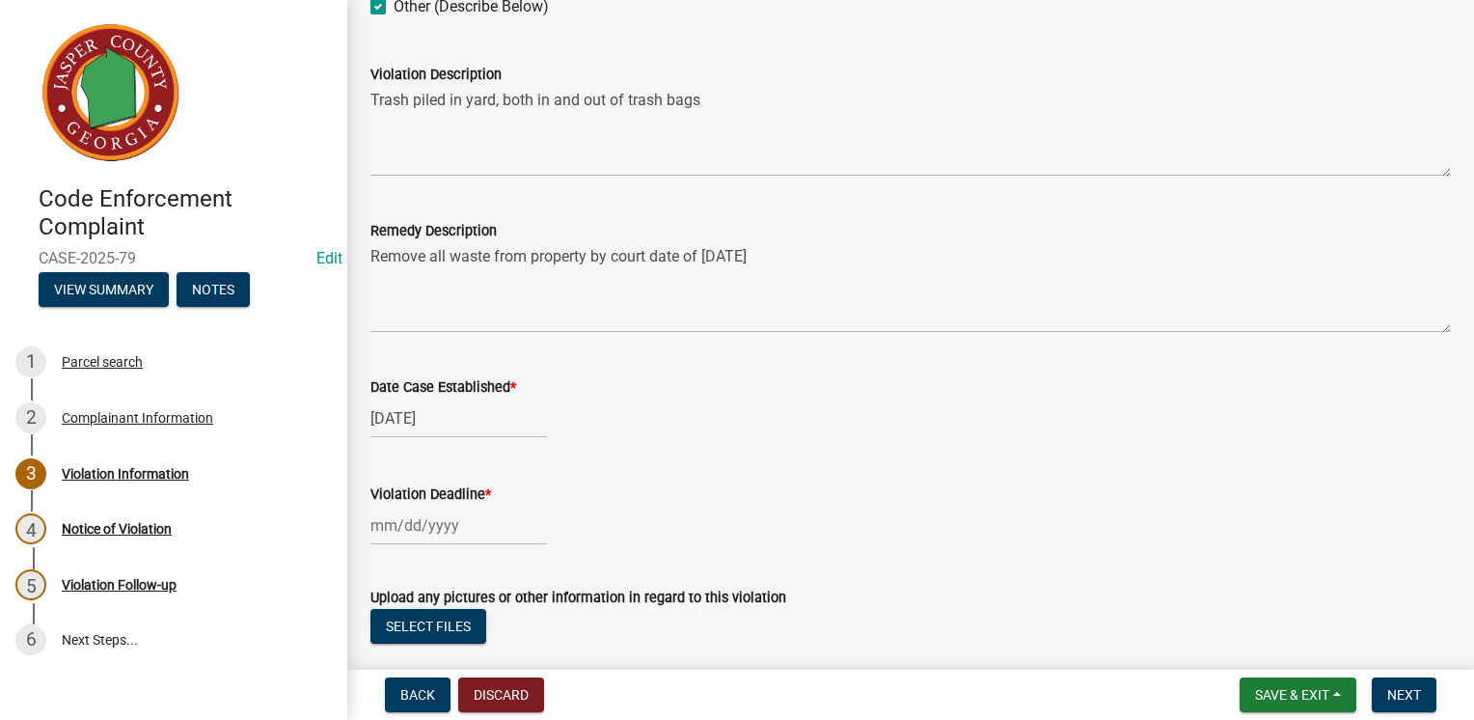
click at [458, 524] on div at bounding box center [458, 526] width 177 height 40
select select "8"
select select "2025"
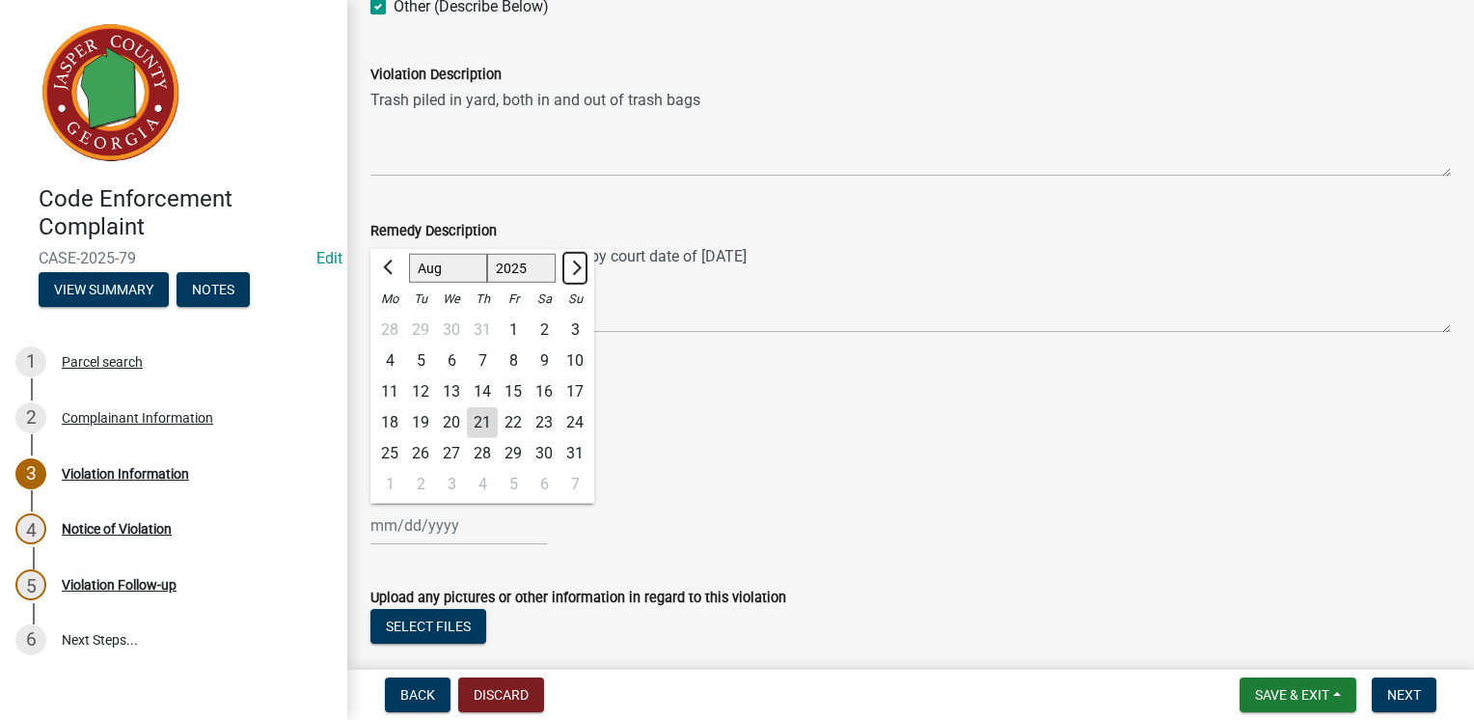
click at [576, 269] on span "Next month" at bounding box center [574, 267] width 14 height 14
select select "10"
click at [480, 328] on div "2" at bounding box center [482, 330] width 31 height 31
type input "[DATE]"
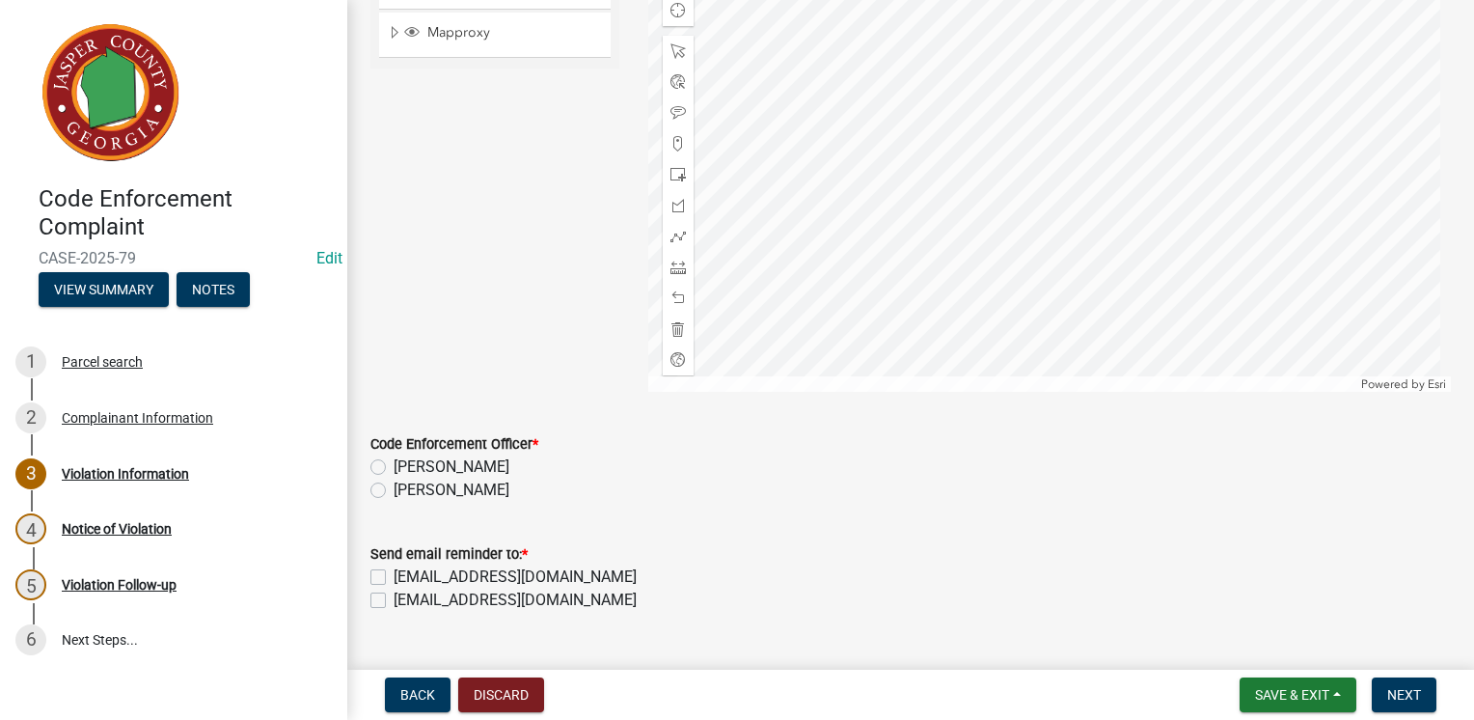
scroll to position [1602, 0]
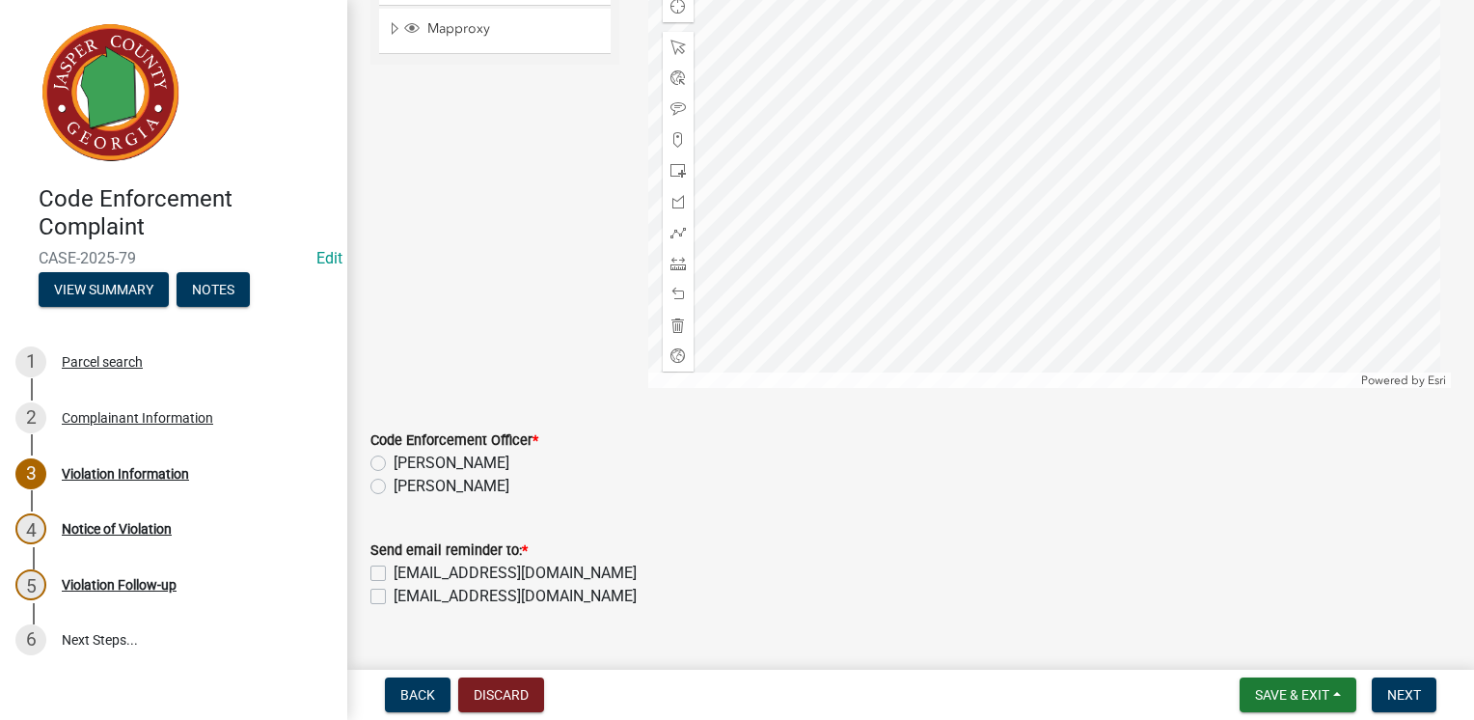
click at [394, 485] on label "[PERSON_NAME]" at bounding box center [452, 486] width 116 height 23
click at [394, 485] on input "[PERSON_NAME]" at bounding box center [400, 481] width 13 height 13
radio input "true"
click at [394, 600] on label "[EMAIL_ADDRESS][DOMAIN_NAME]" at bounding box center [515, 596] width 243 height 23
click at [394, 597] on input "[EMAIL_ADDRESS][DOMAIN_NAME]" at bounding box center [400, 591] width 13 height 13
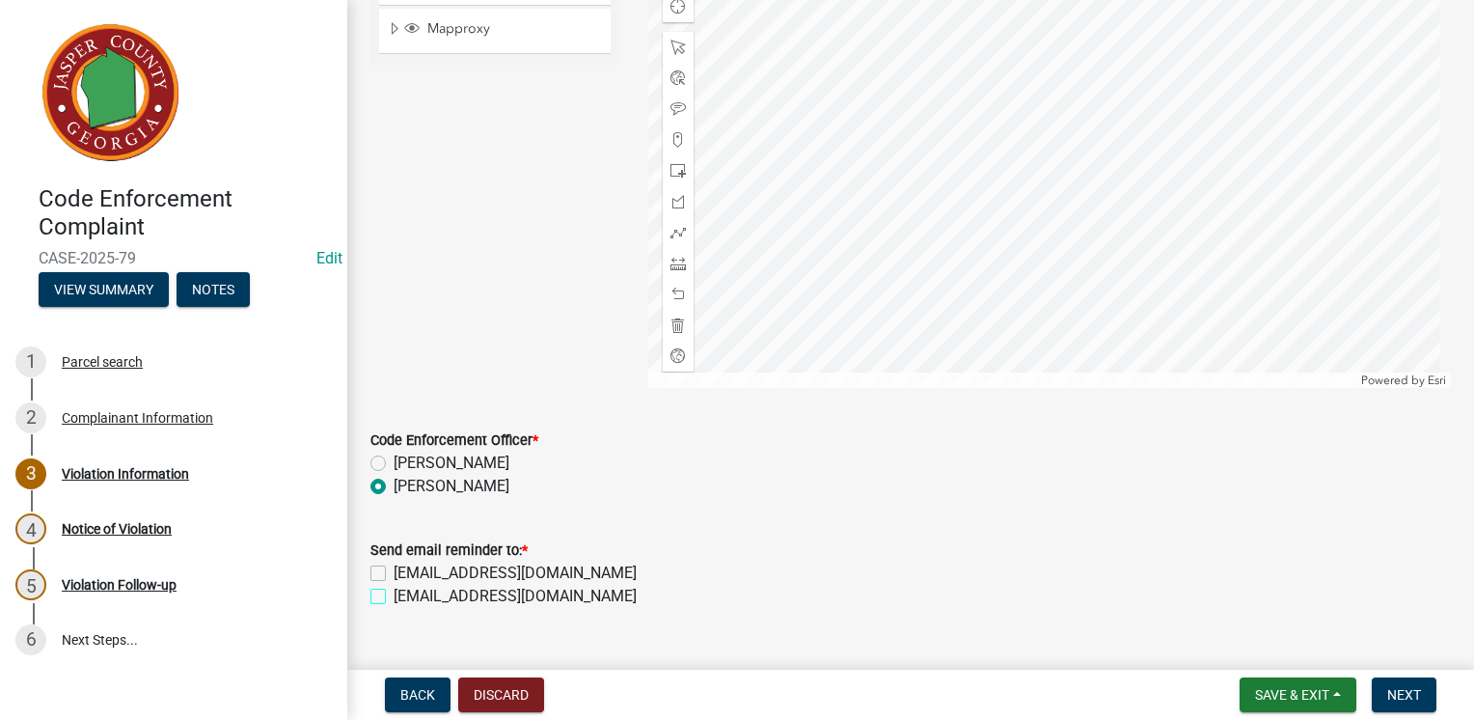
checkbox input "true"
checkbox input "false"
checkbox input "true"
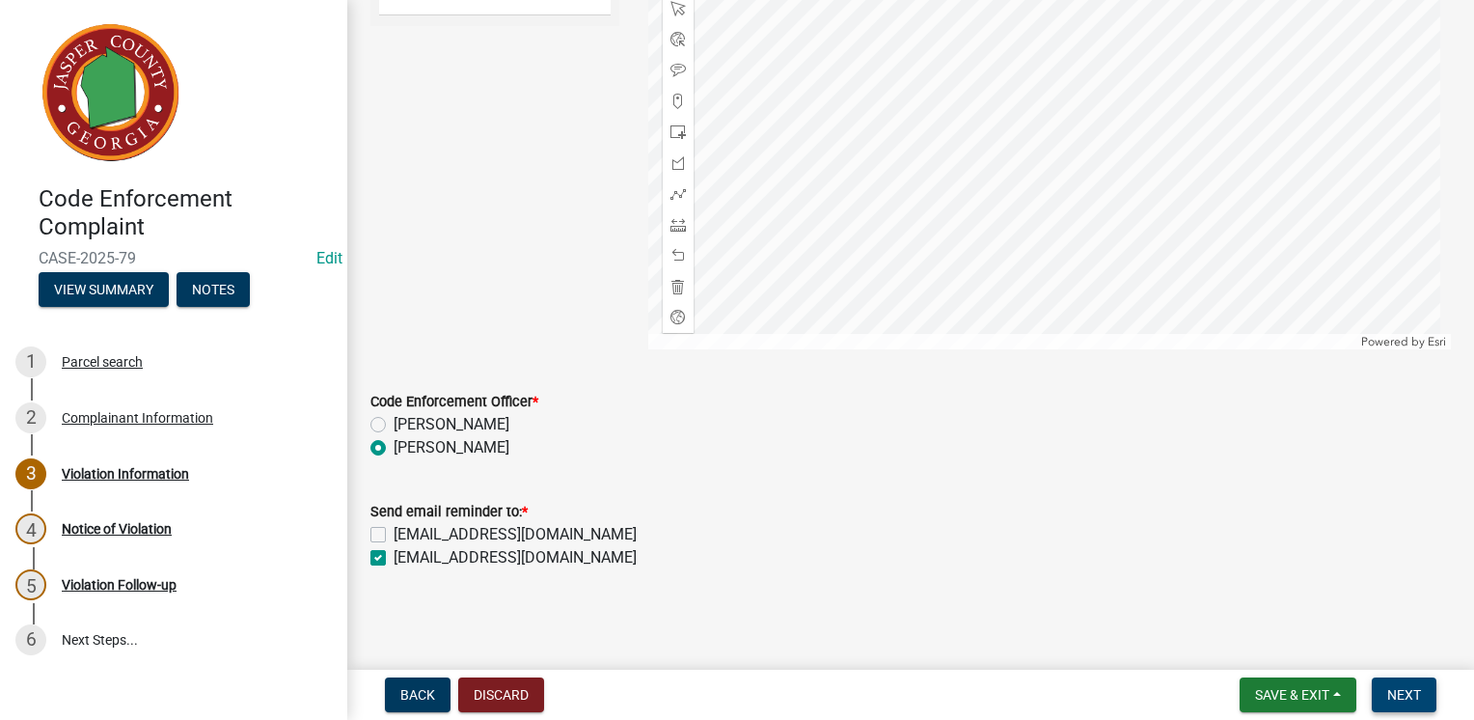
click at [1393, 689] on span "Next" at bounding box center [1404, 694] width 34 height 15
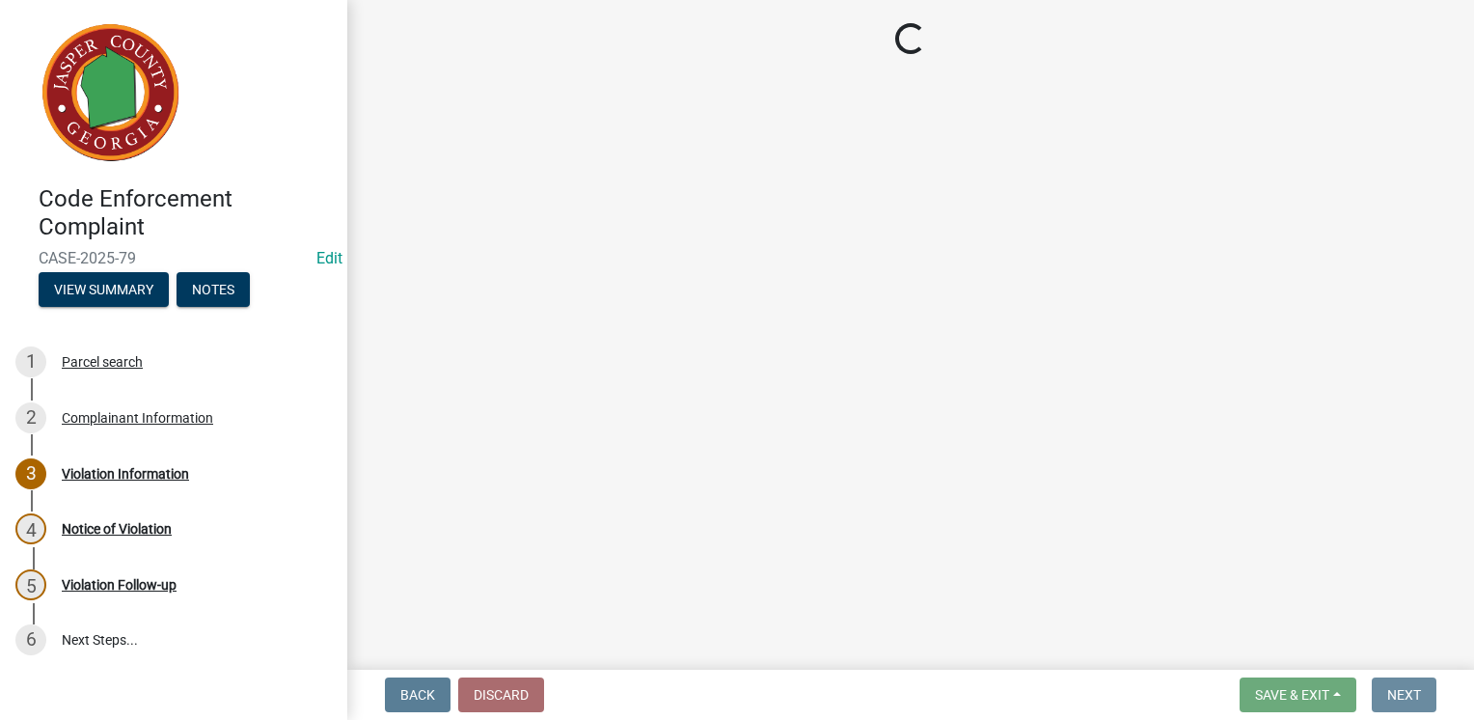
scroll to position [0, 0]
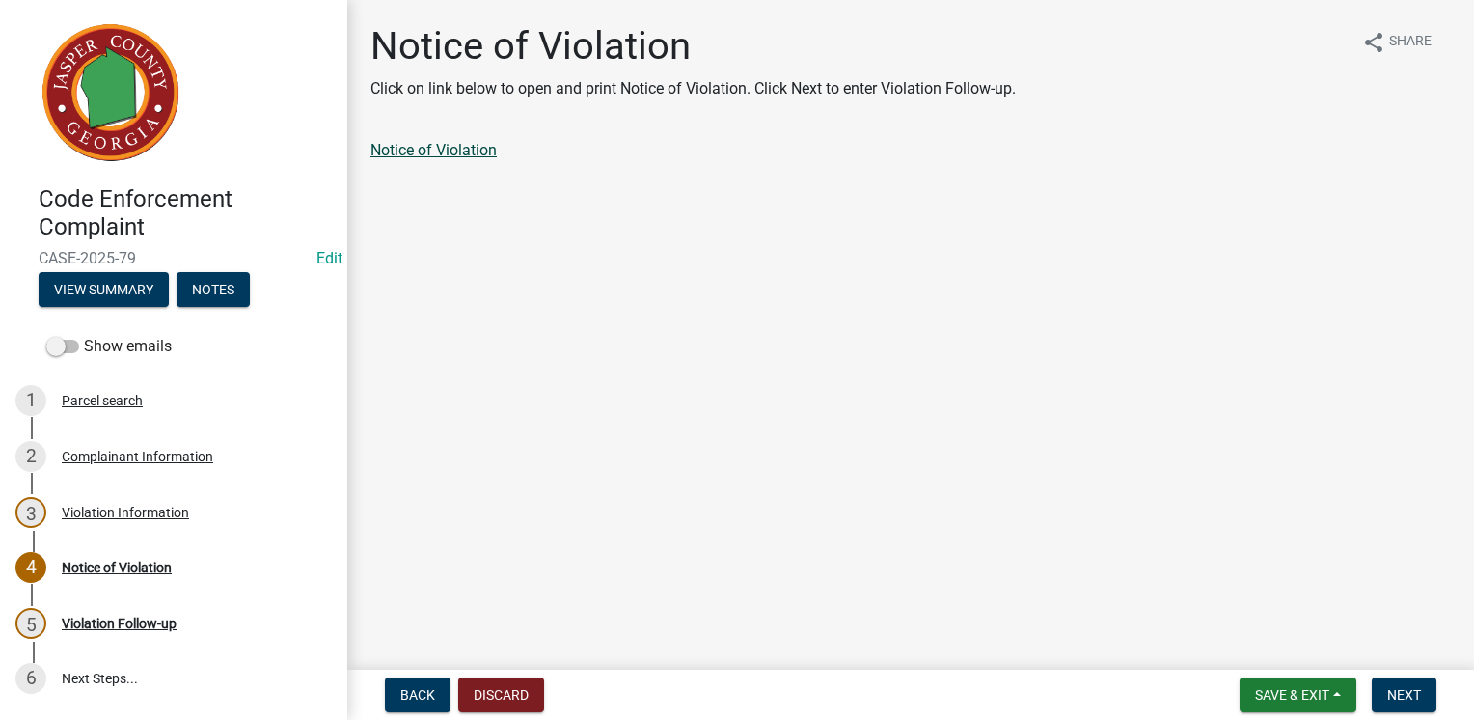
click at [484, 151] on link "Notice of Violation" at bounding box center [433, 150] width 126 height 18
click at [1390, 687] on span "Next" at bounding box center [1404, 694] width 34 height 15
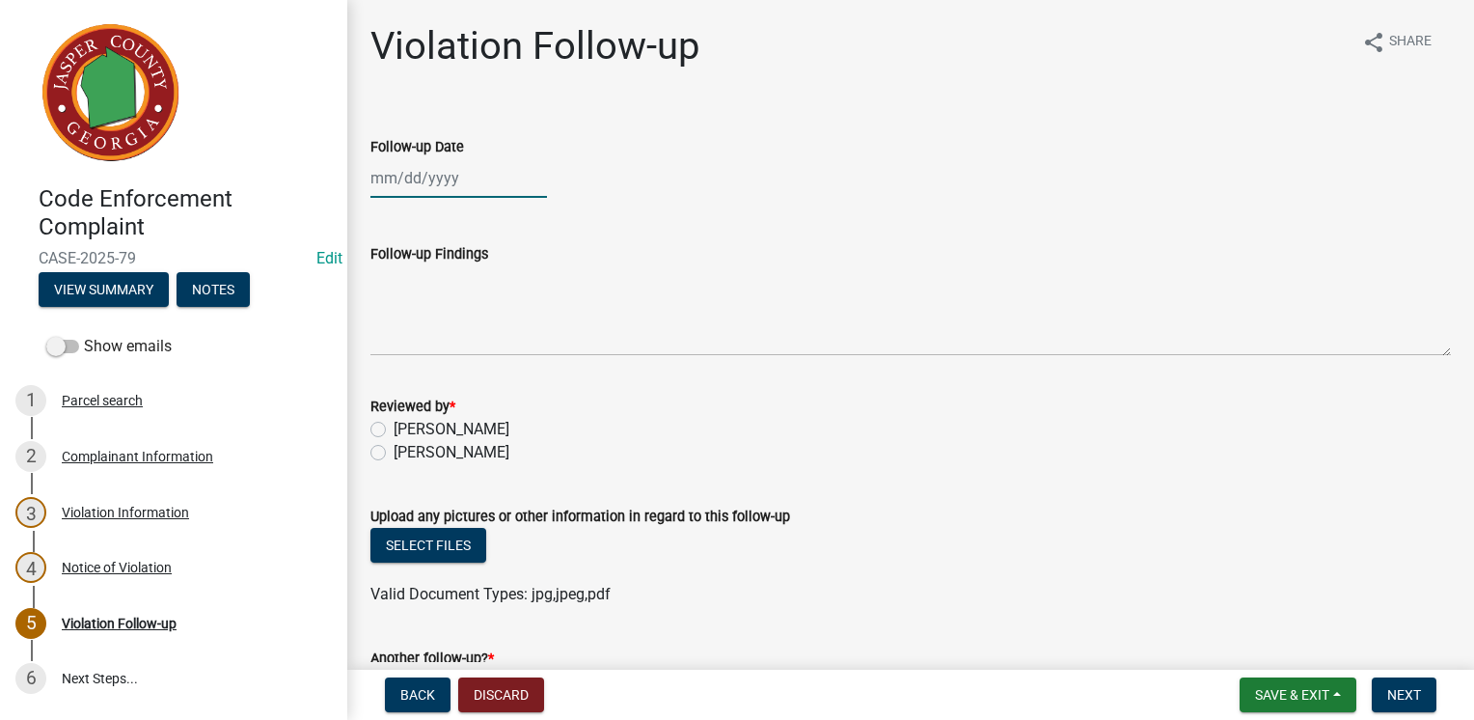
click at [430, 178] on div at bounding box center [458, 178] width 177 height 40
select select "8"
select select "2025"
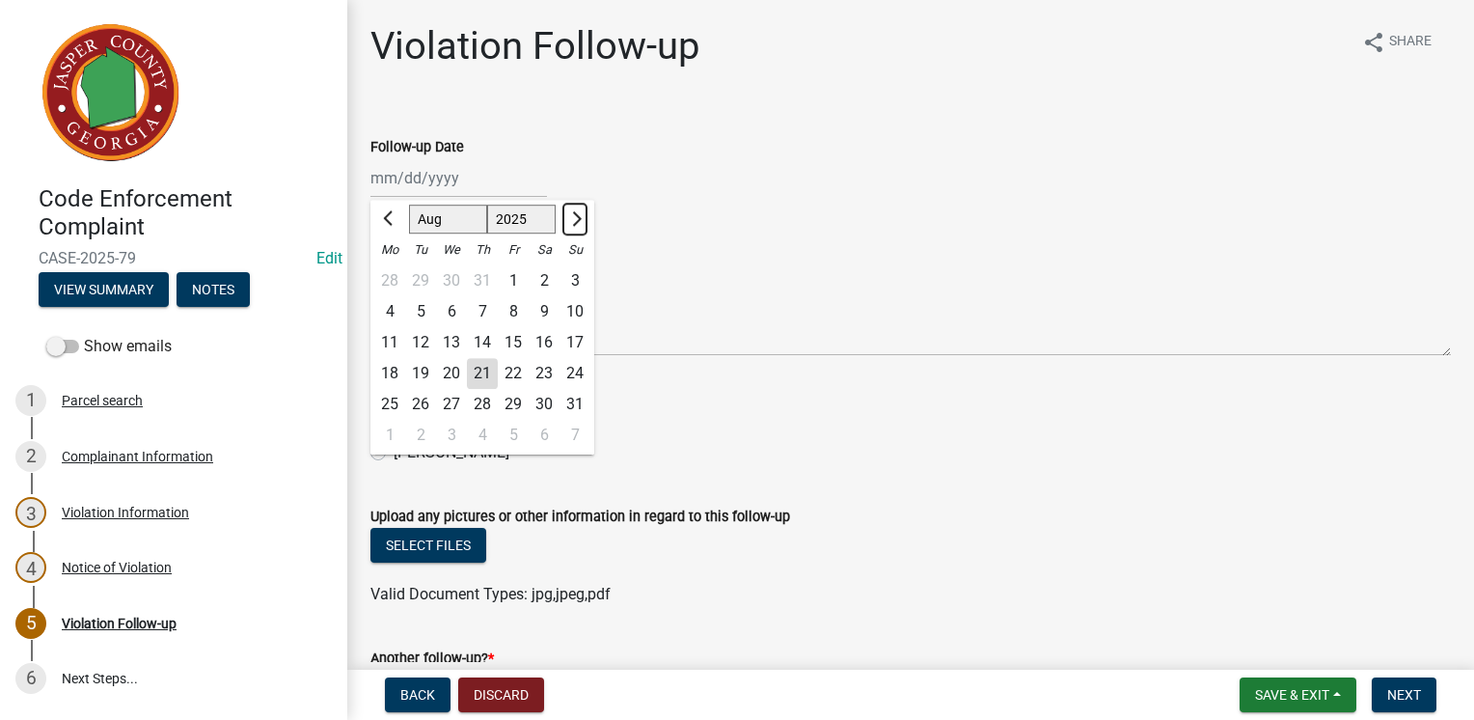
click at [575, 212] on span "Next month" at bounding box center [574, 218] width 14 height 14
select select "10"
click at [480, 280] on div "2" at bounding box center [482, 280] width 31 height 31
type input "[DATE]"
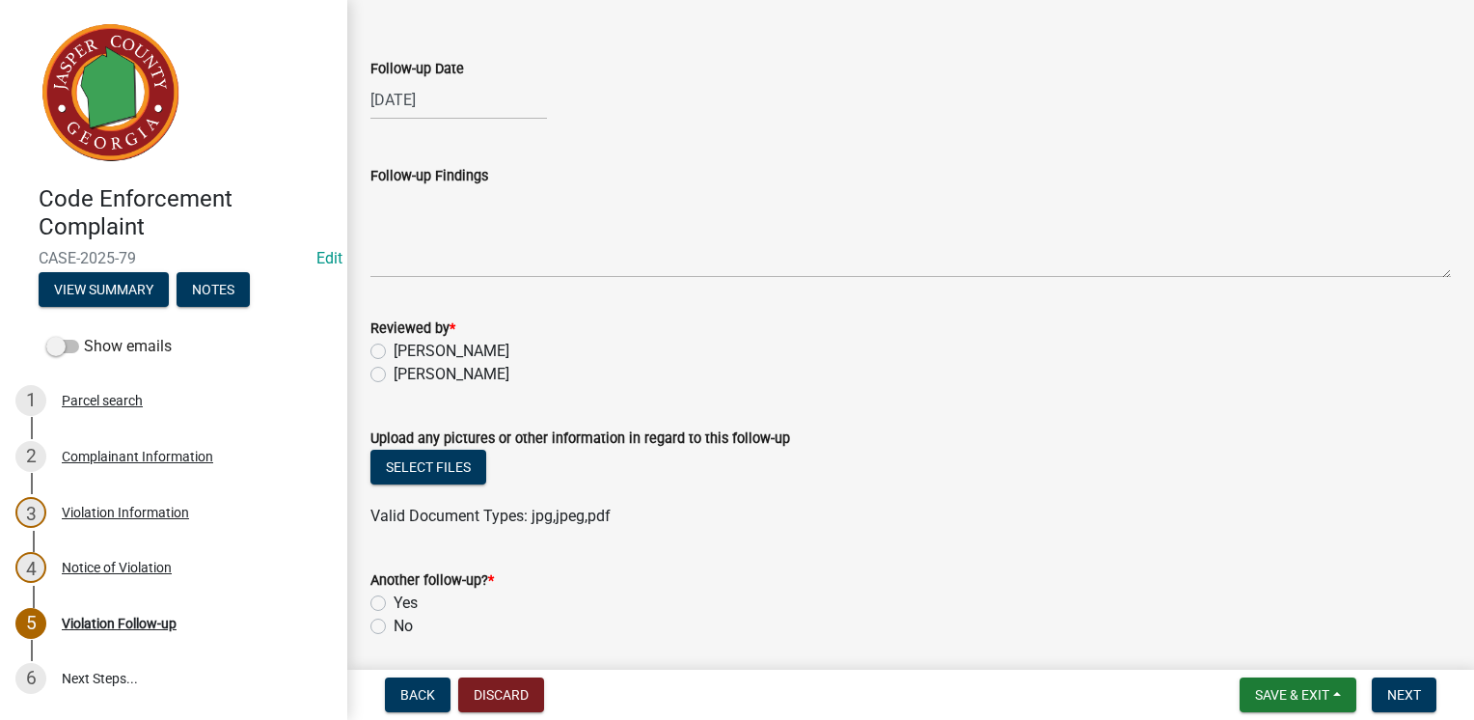
scroll to position [77, 0]
click at [394, 376] on label "[PERSON_NAME]" at bounding box center [452, 375] width 116 height 23
click at [394, 376] on input "[PERSON_NAME]" at bounding box center [400, 370] width 13 height 13
radio input "true"
click at [405, 693] on span "Back" at bounding box center [417, 694] width 35 height 15
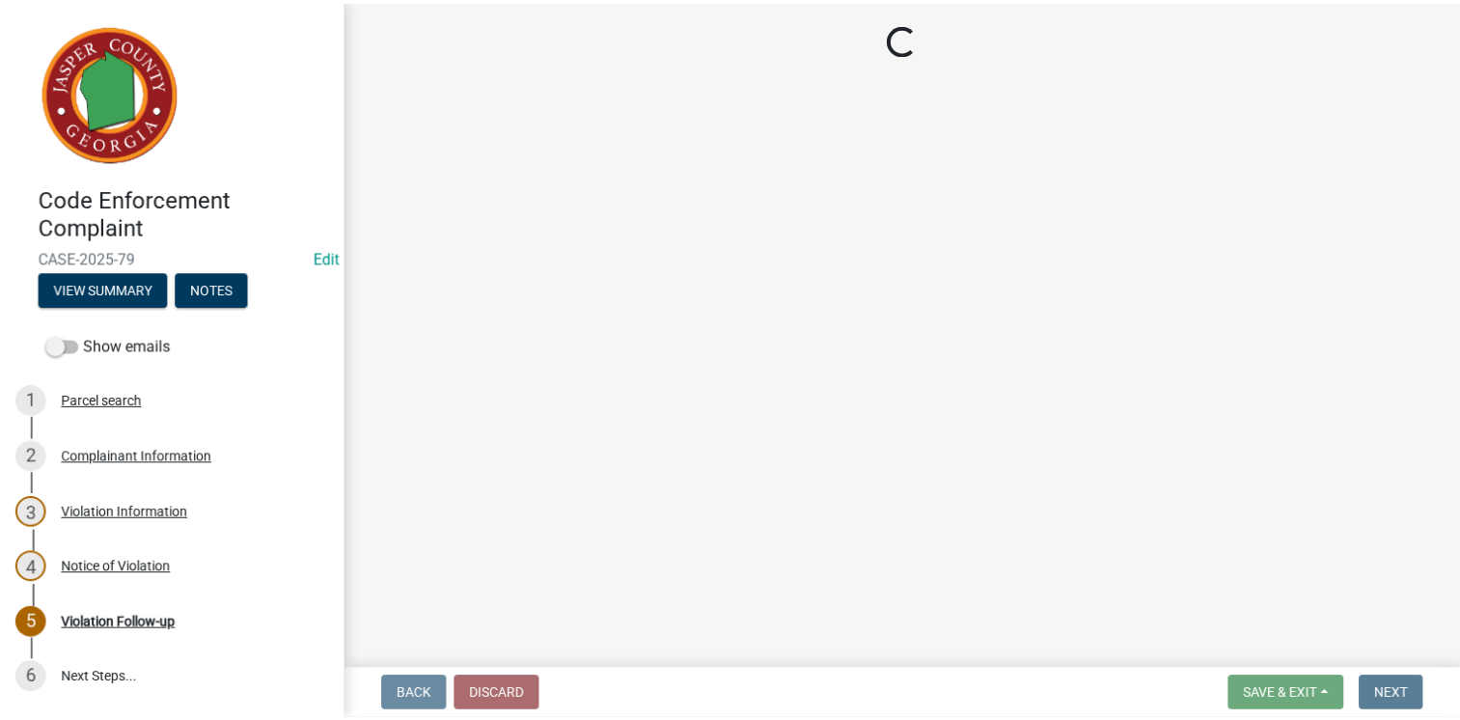
scroll to position [0, 0]
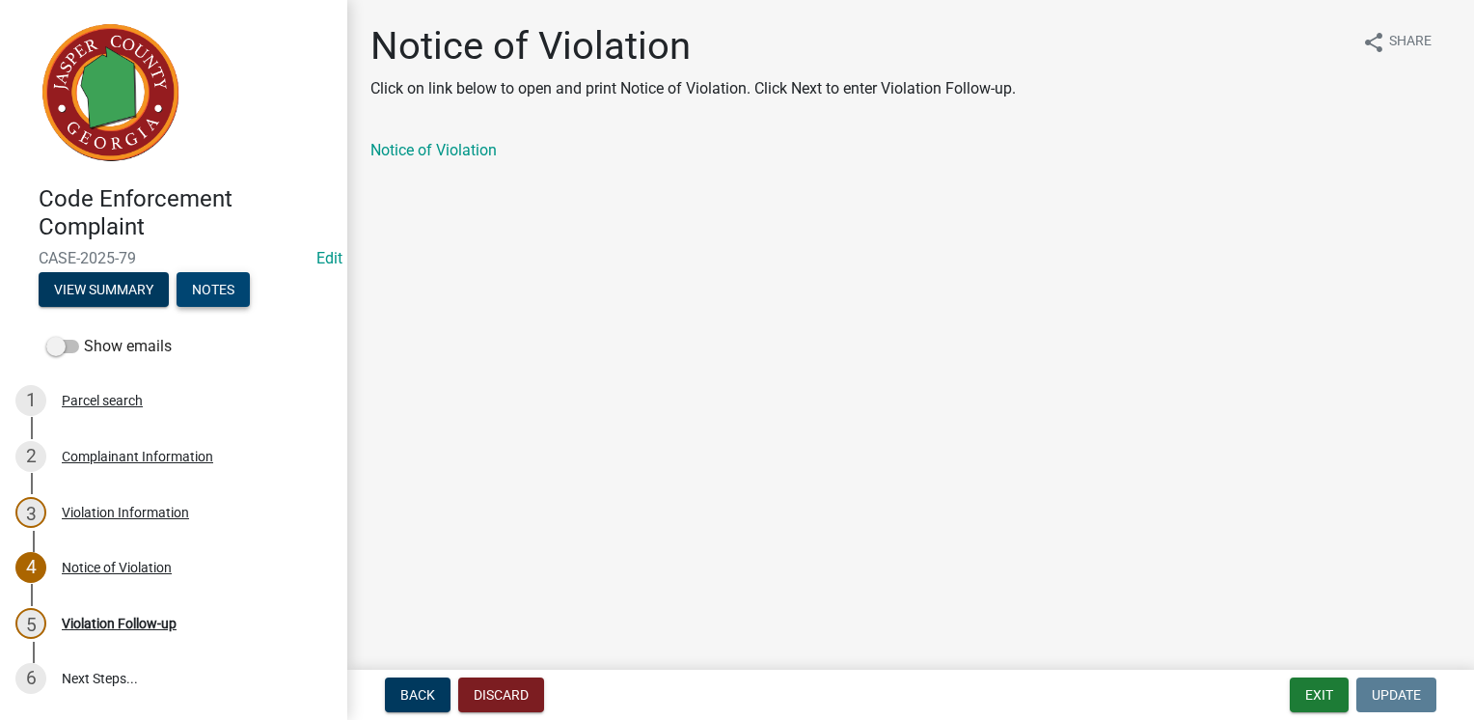
click at [204, 286] on button "Notes" at bounding box center [213, 289] width 73 height 35
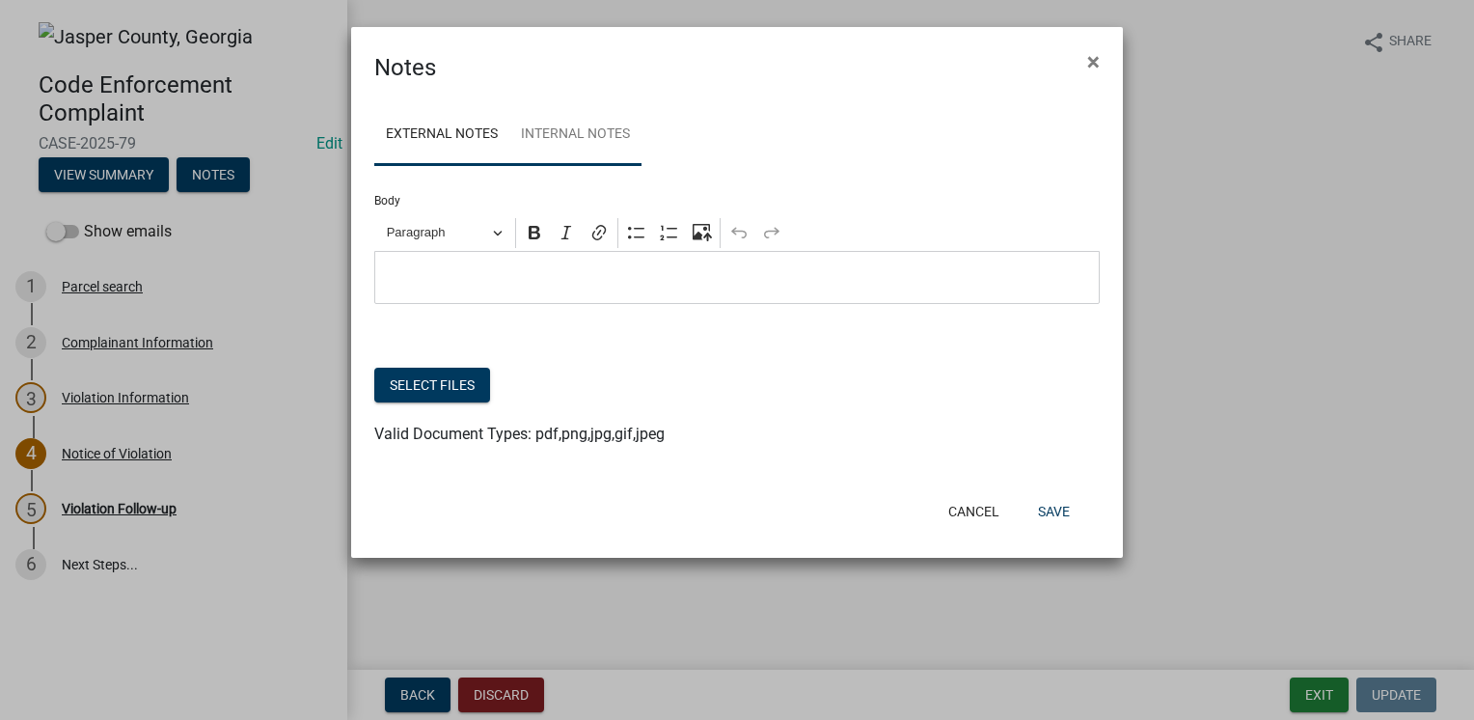
click at [562, 129] on link "Internal Notes" at bounding box center [575, 135] width 132 height 62
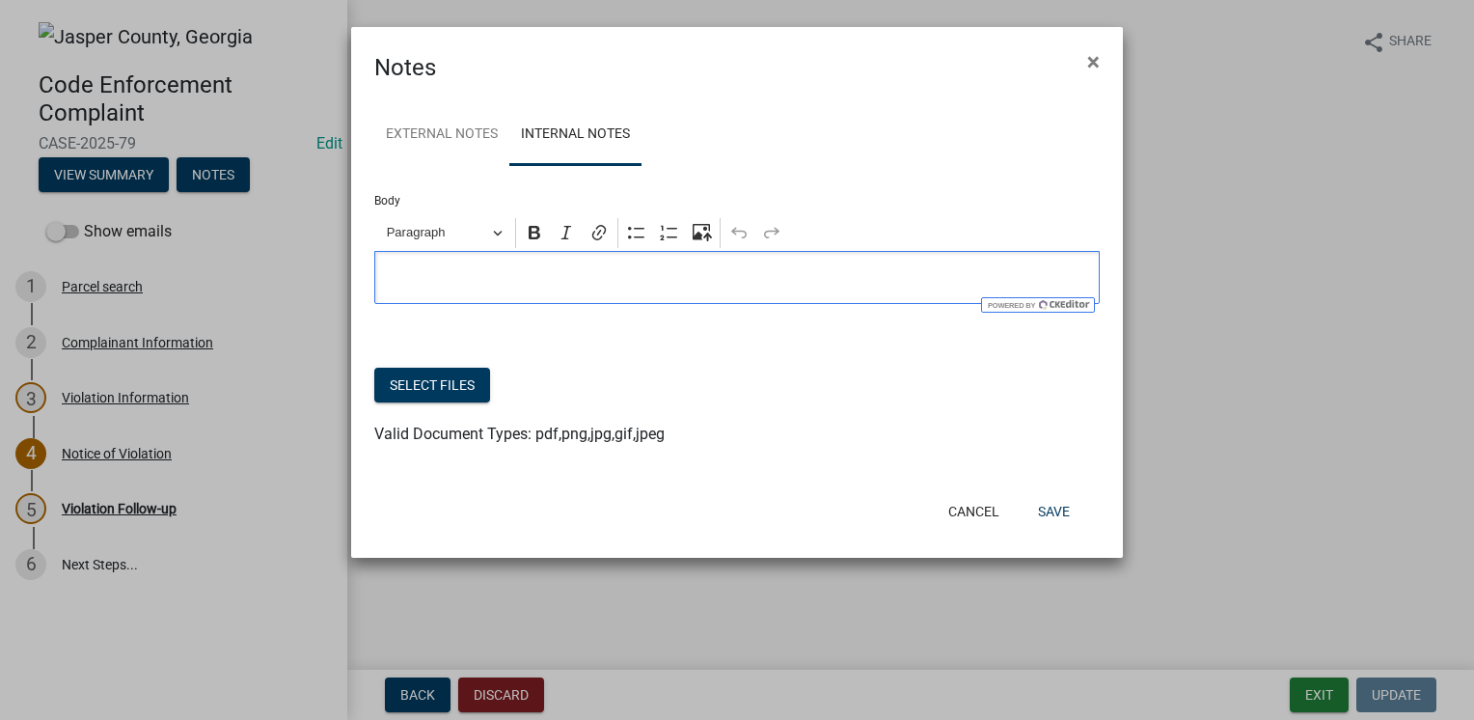
click at [531, 276] on p "Editor editing area: main. Press Alt+0 for help." at bounding box center [737, 277] width 705 height 23
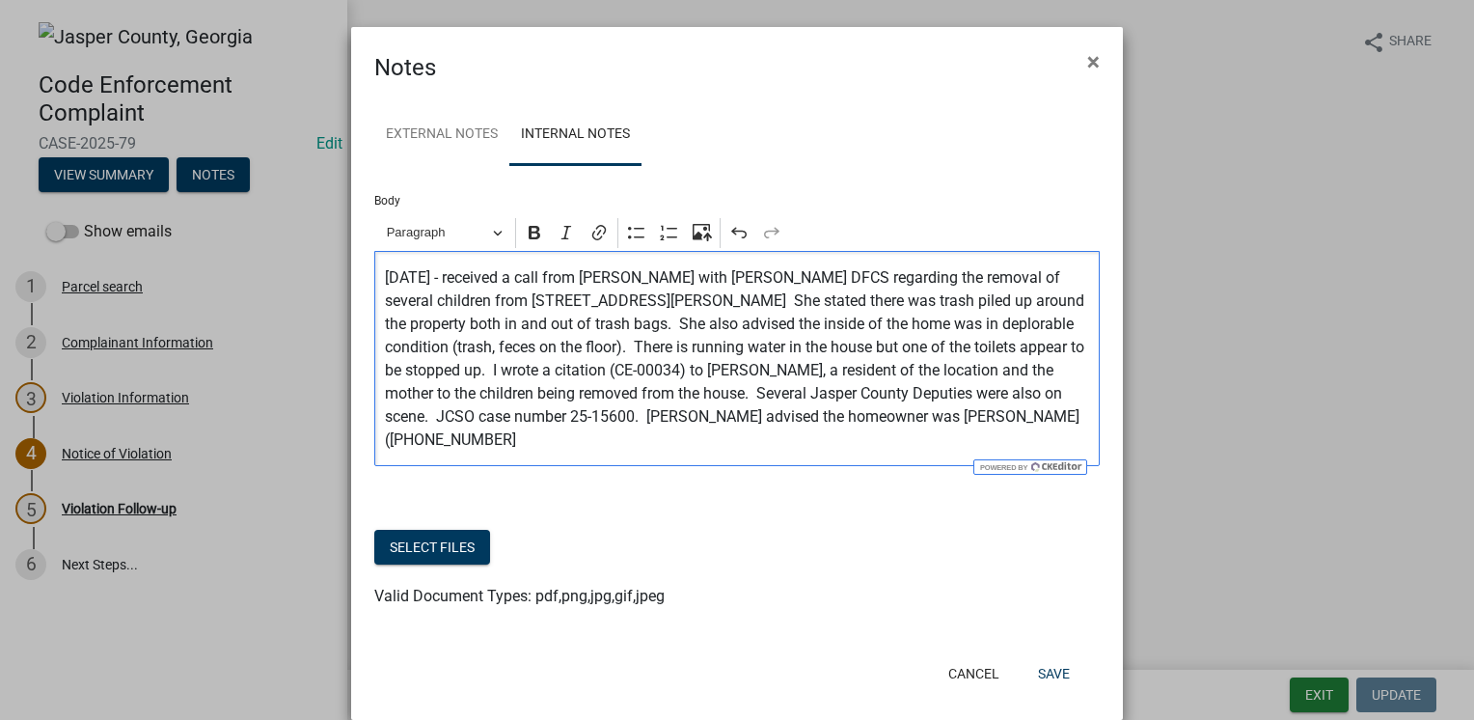
click at [531, 276] on p "[DATE] - received a call from [PERSON_NAME] with [PERSON_NAME] DFCS regarding t…" at bounding box center [737, 358] width 705 height 185
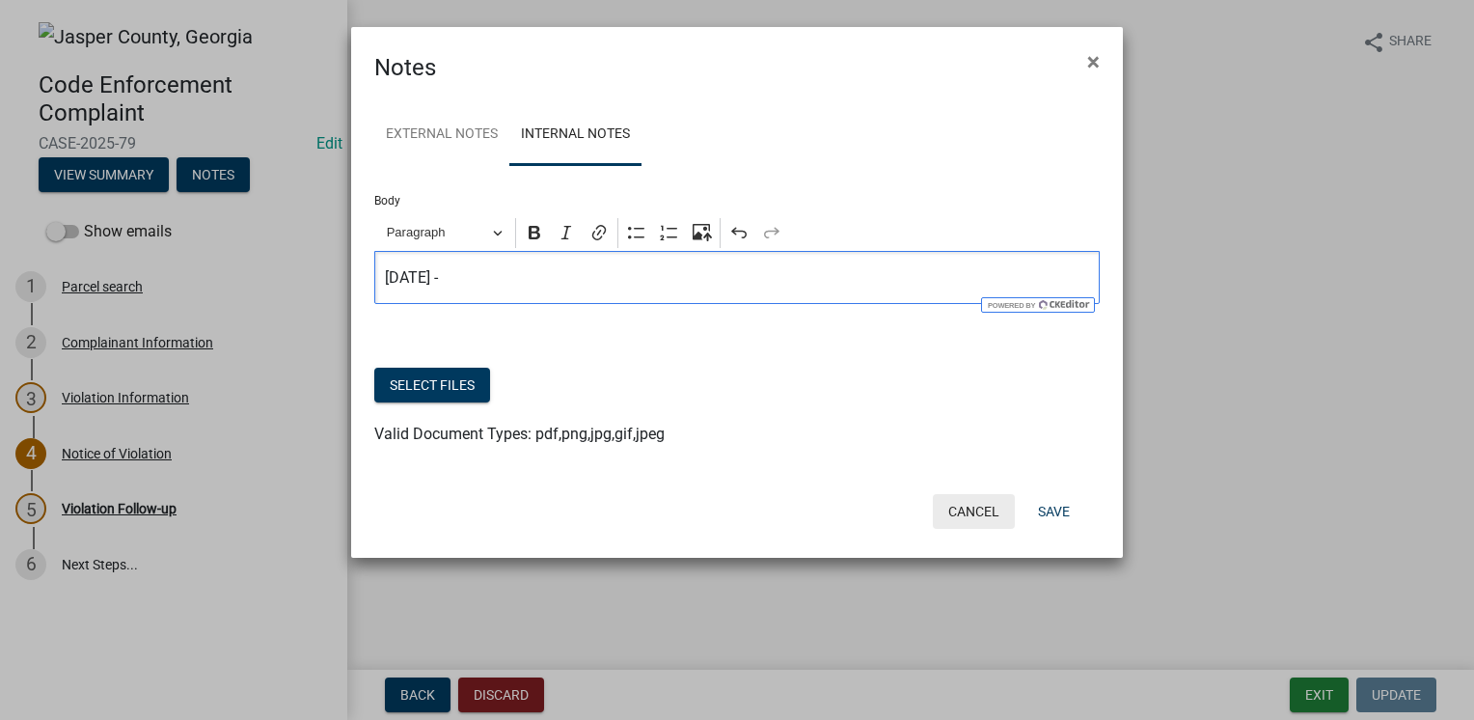
click at [954, 510] on button "Cancel" at bounding box center [974, 511] width 82 height 35
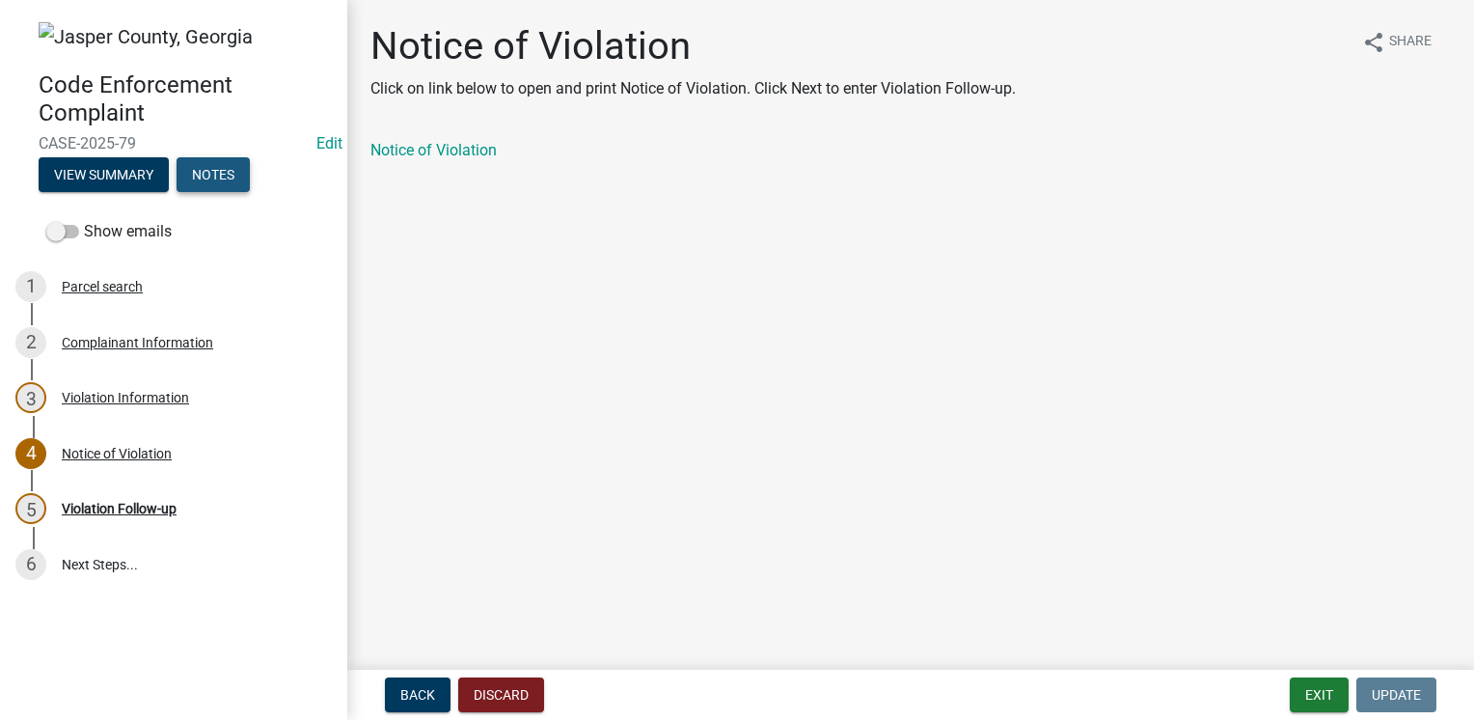
click at [226, 179] on button "Notes" at bounding box center [213, 174] width 73 height 35
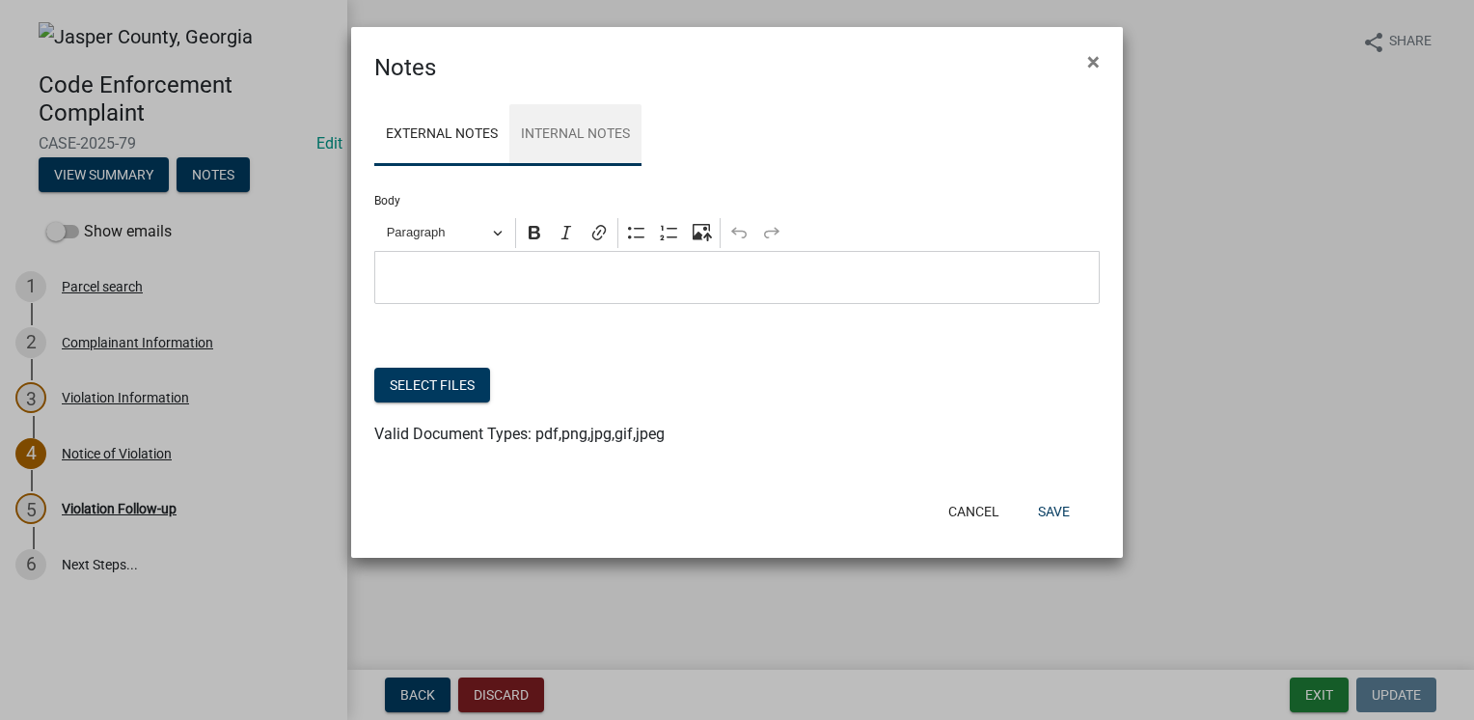
click at [594, 130] on link "Internal Notes" at bounding box center [575, 135] width 132 height 62
click at [952, 511] on button "Cancel" at bounding box center [974, 511] width 82 height 35
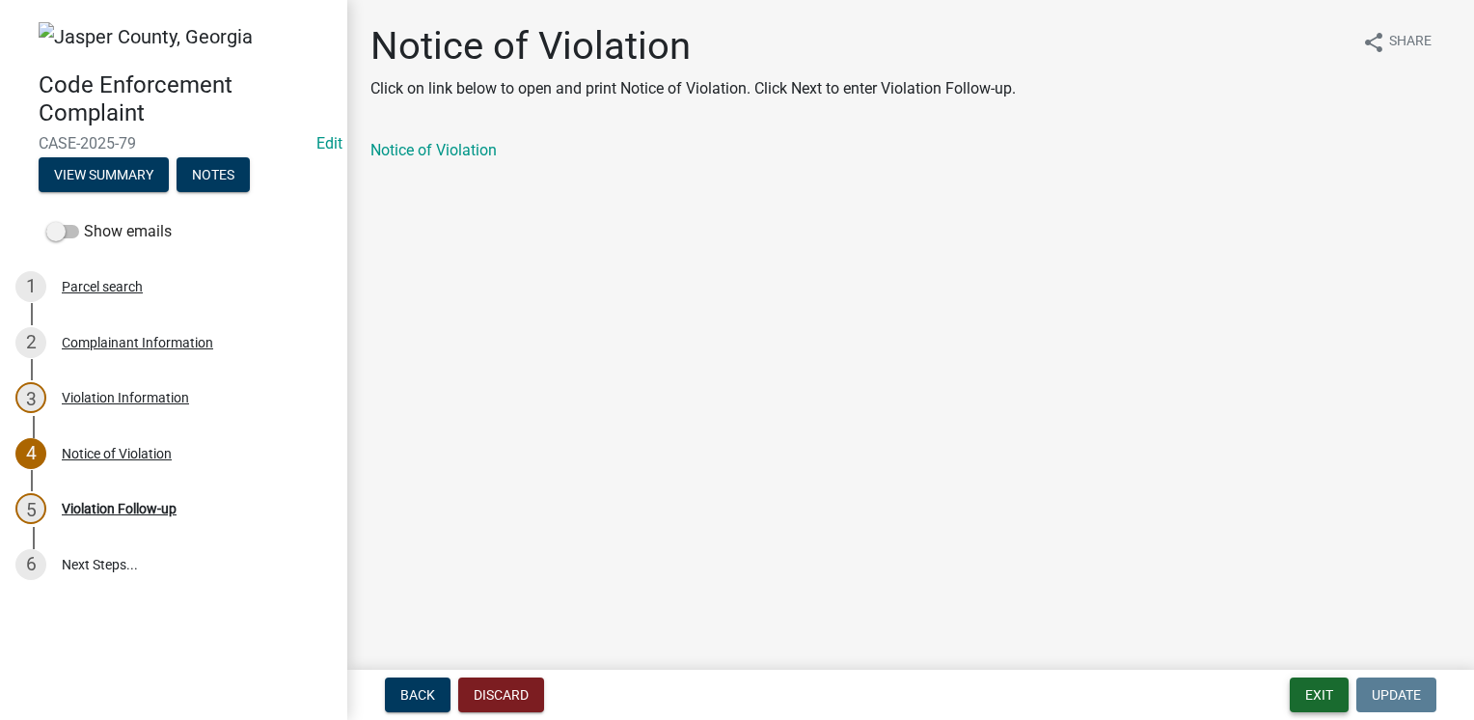
click at [1305, 696] on button "Exit" at bounding box center [1319, 694] width 59 height 35
